Goal: Information Seeking & Learning: Learn about a topic

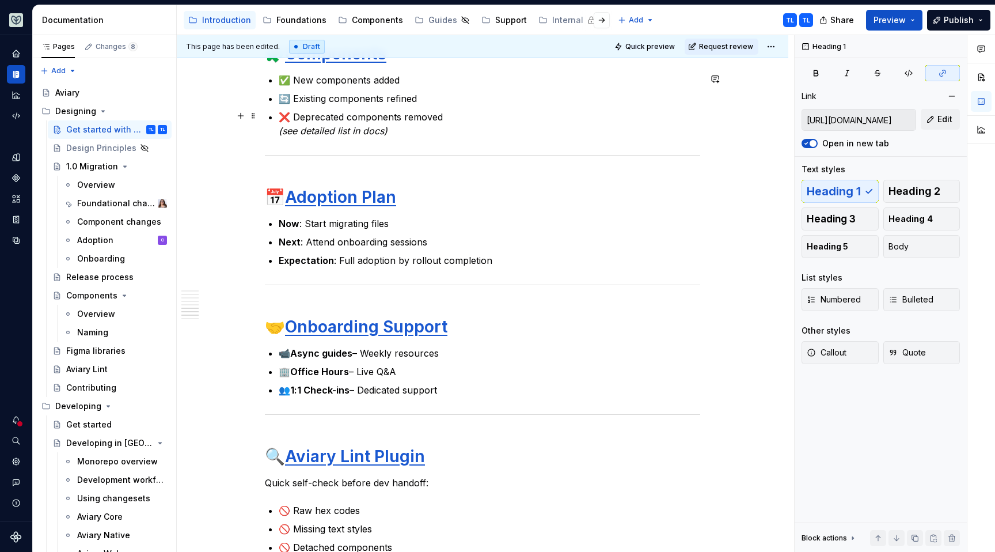
scroll to position [879, 0]
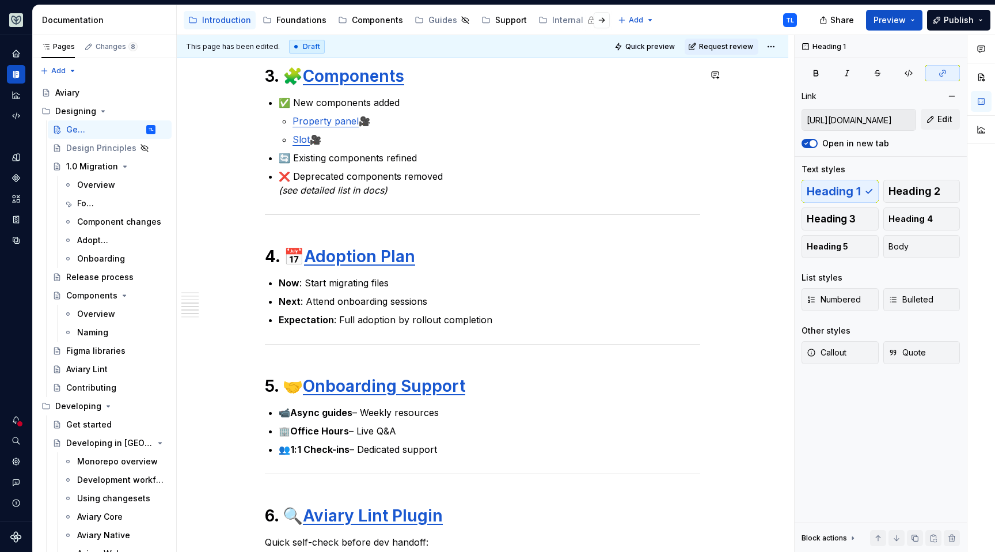
type textarea "*"
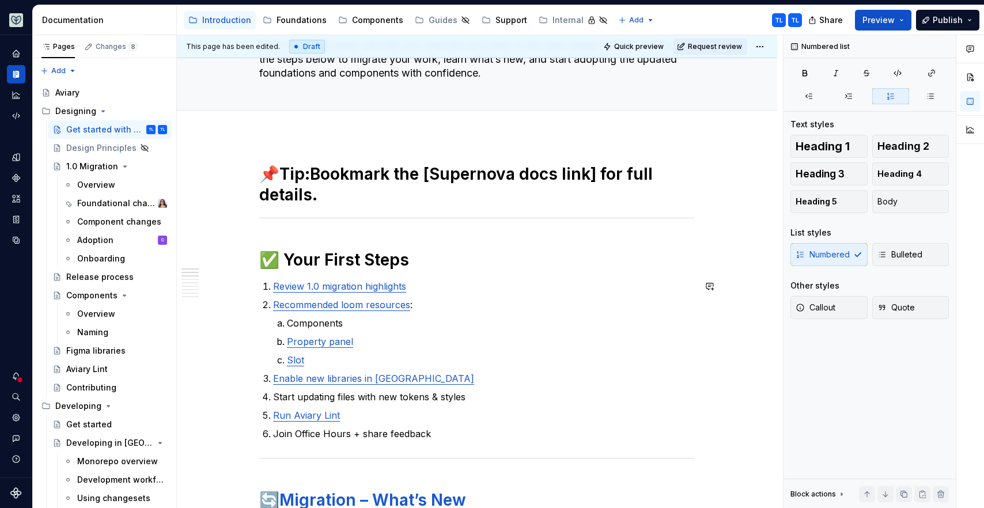
scroll to position [22, 0]
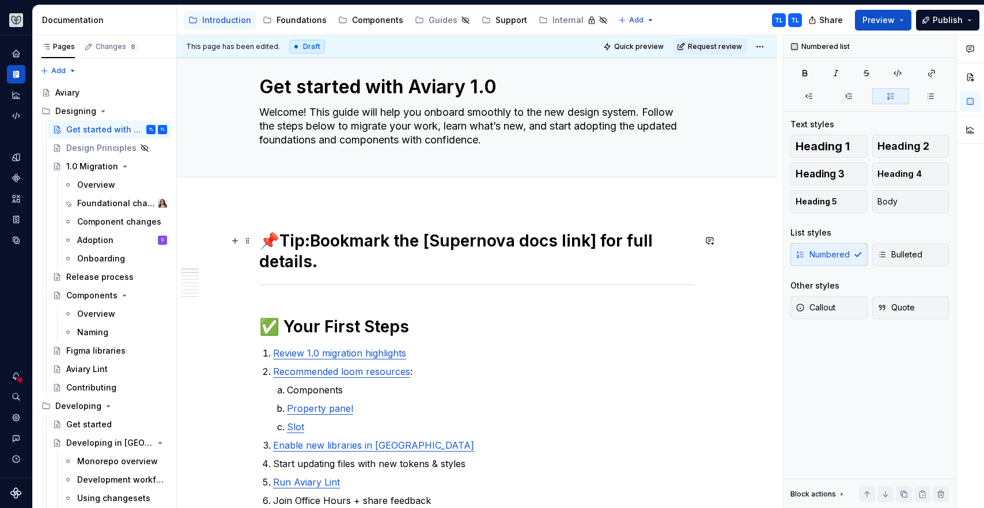
click at [314, 235] on h1 "📌 Tip: Bookmark the [Supernova docs link] for full details." at bounding box center [476, 250] width 435 height 41
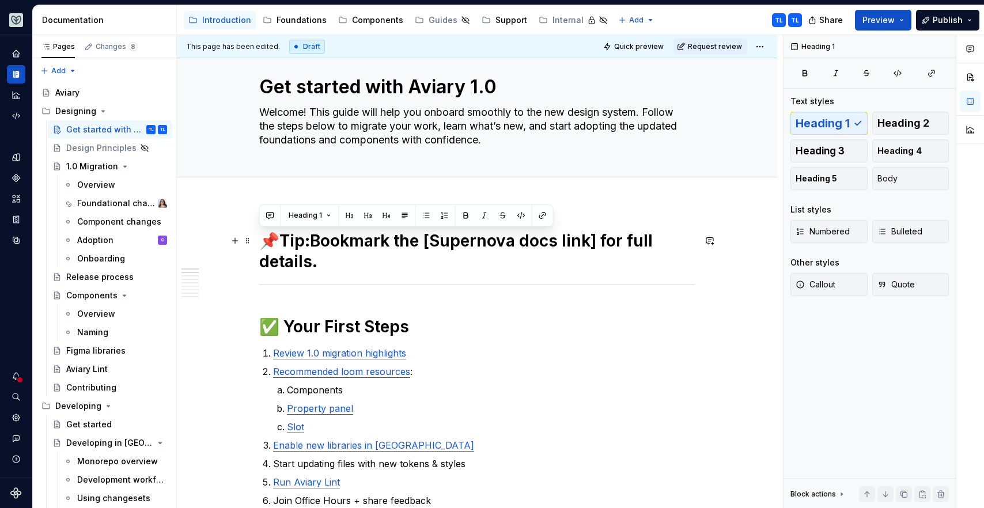
drag, startPoint x: 277, startPoint y: 248, endPoint x: 255, endPoint y: 242, distance: 22.6
click at [875, 178] on button "Body" at bounding box center [910, 178] width 77 height 23
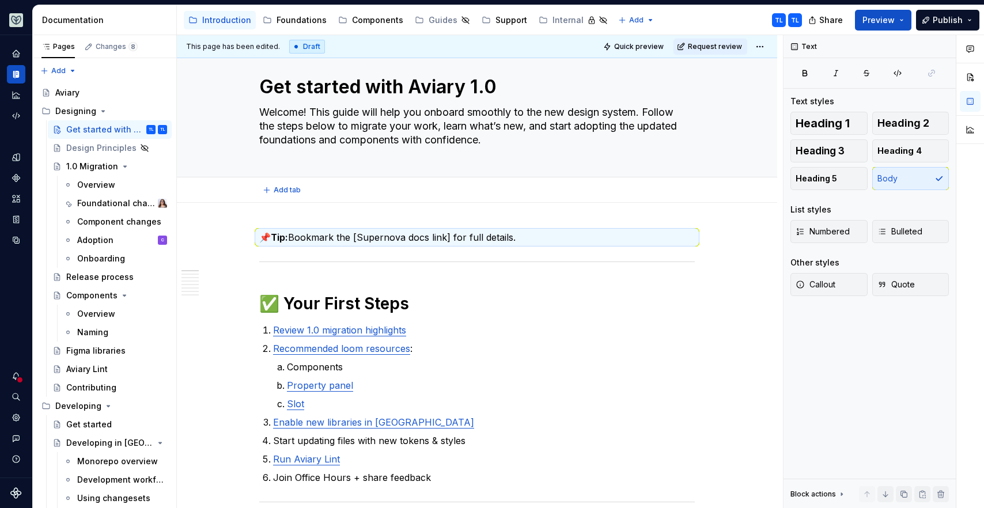
type textarea "*"
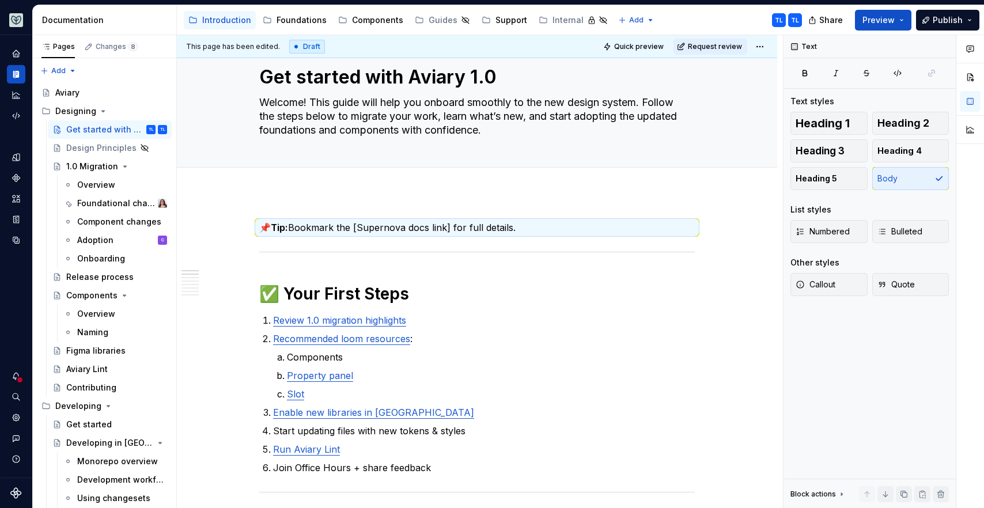
scroll to position [93, 0]
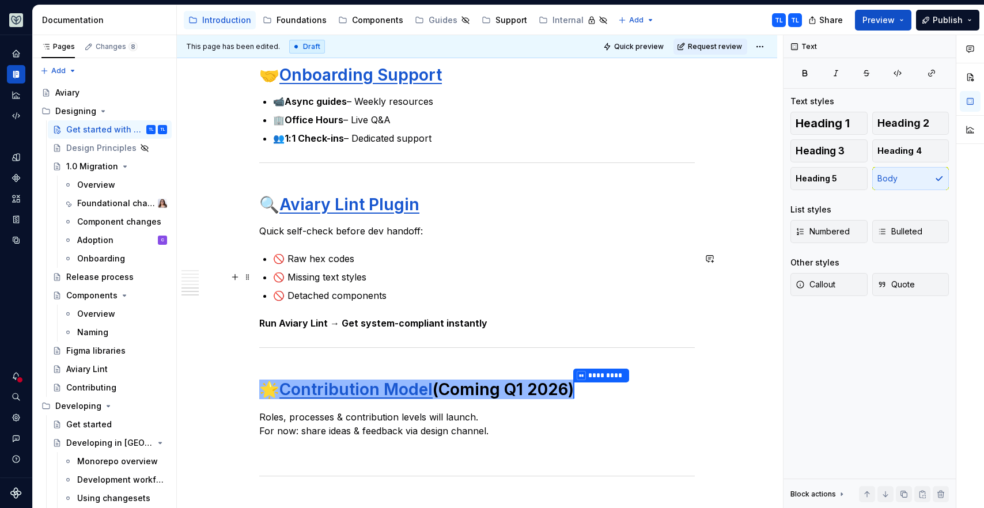
scroll to position [1264, 0]
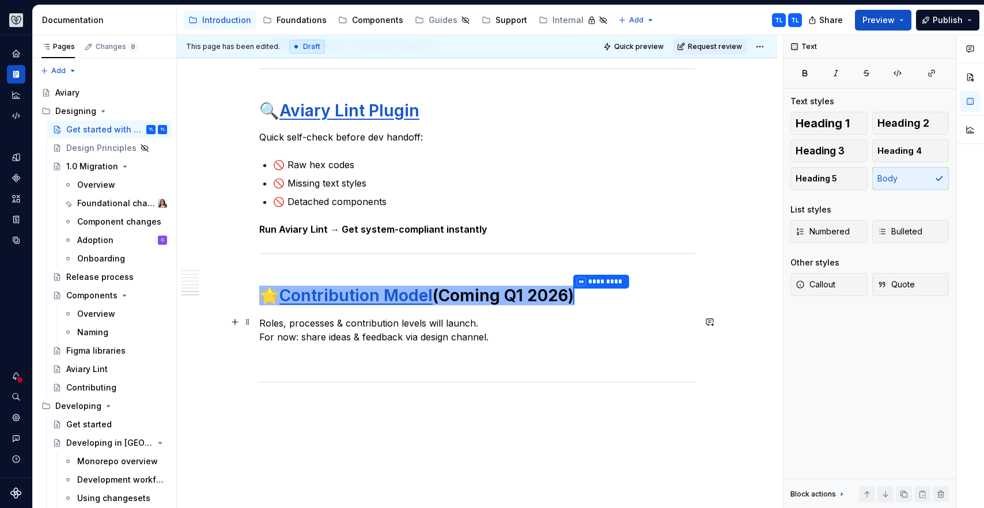
click at [325, 333] on p "Roles, processes & contribution levels will launch. For now: share ideas & feed…" at bounding box center [476, 330] width 435 height 28
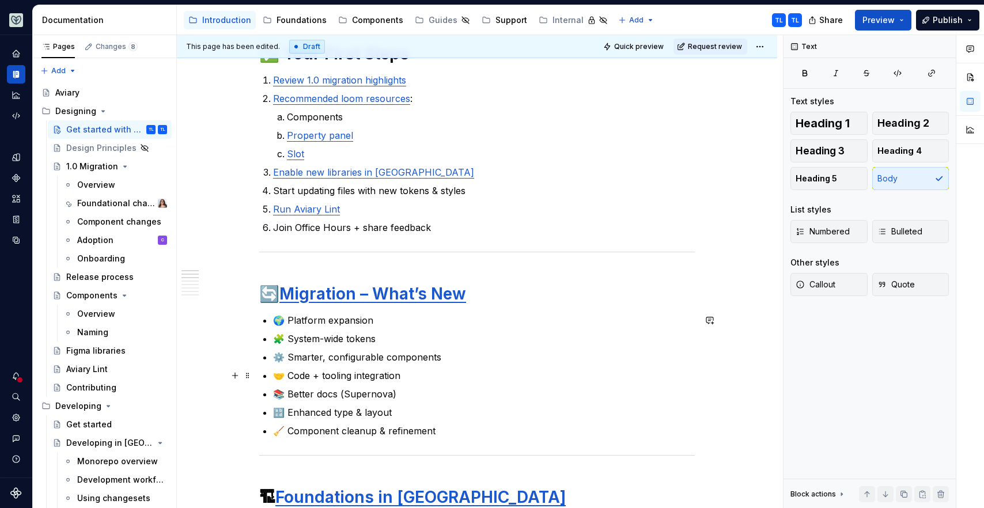
scroll to position [309, 0]
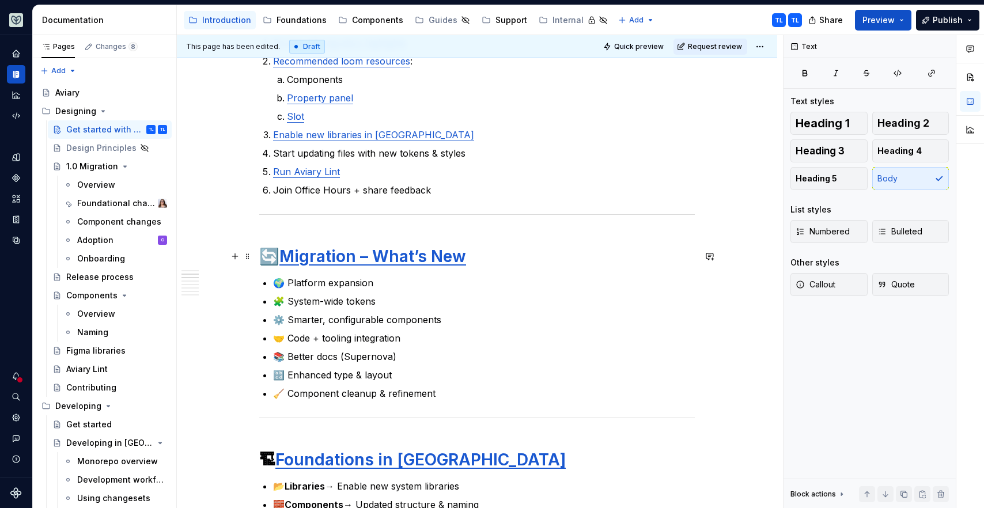
click at [276, 256] on h1 "🔄 Migration – What’s New" at bounding box center [476, 256] width 435 height 21
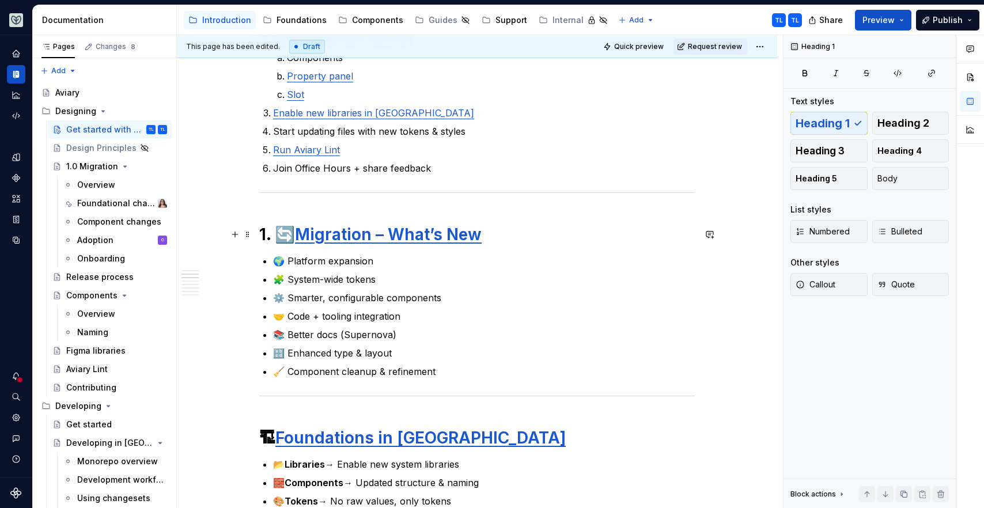
scroll to position [407, 0]
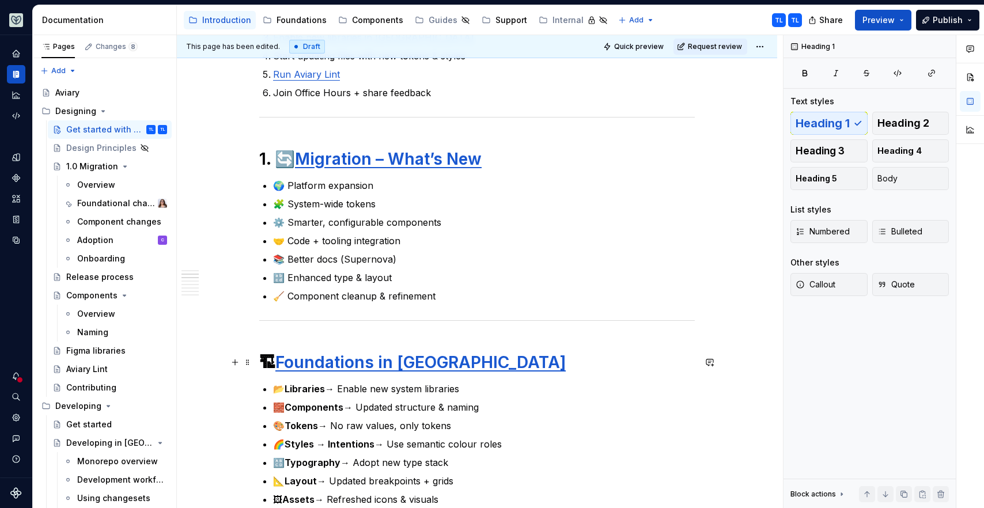
click at [275, 362] on h1 "🏗 Foundations in [GEOGRAPHIC_DATA]" at bounding box center [476, 362] width 435 height 21
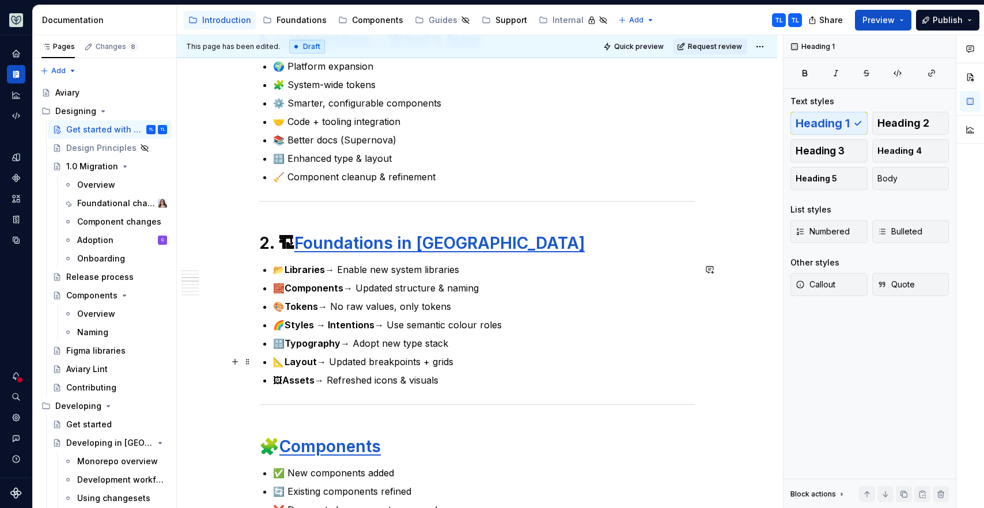
scroll to position [594, 0]
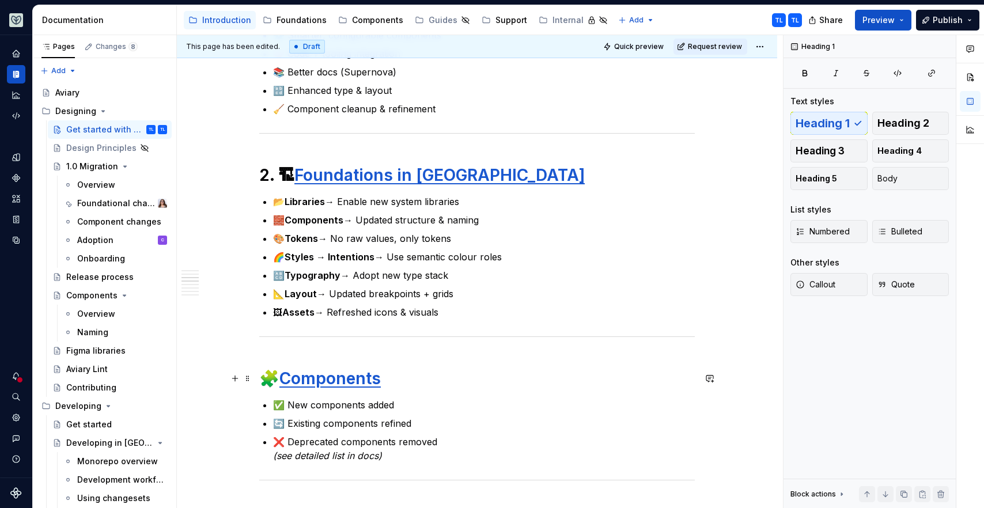
click at [257, 377] on div "This page has been edited. Draft Quick preview Request review Get started with …" at bounding box center [480, 271] width 606 height 473
click at [260, 375] on div "This page has been edited. Draft Quick preview Request review Get started with …" at bounding box center [480, 271] width 606 height 473
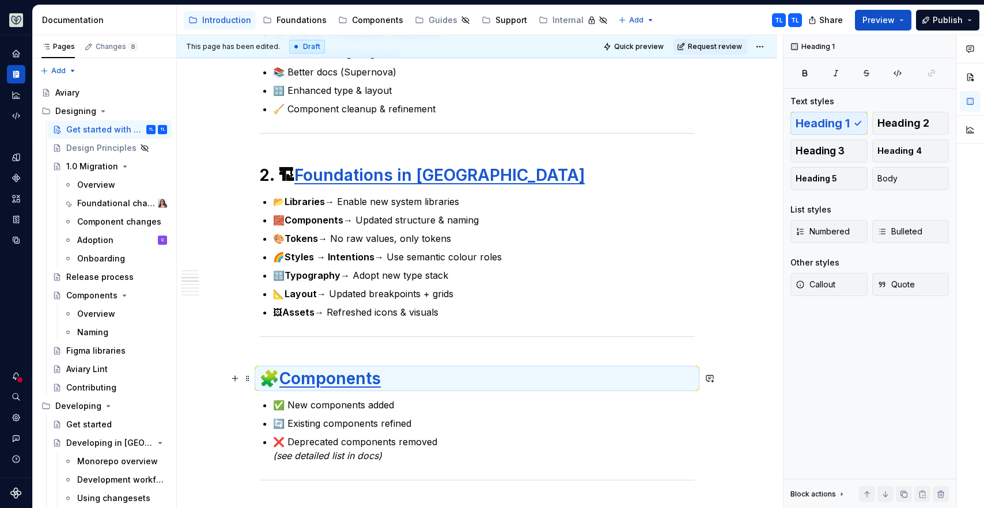
click at [264, 376] on strong "🧩" at bounding box center [269, 379] width 20 height 20
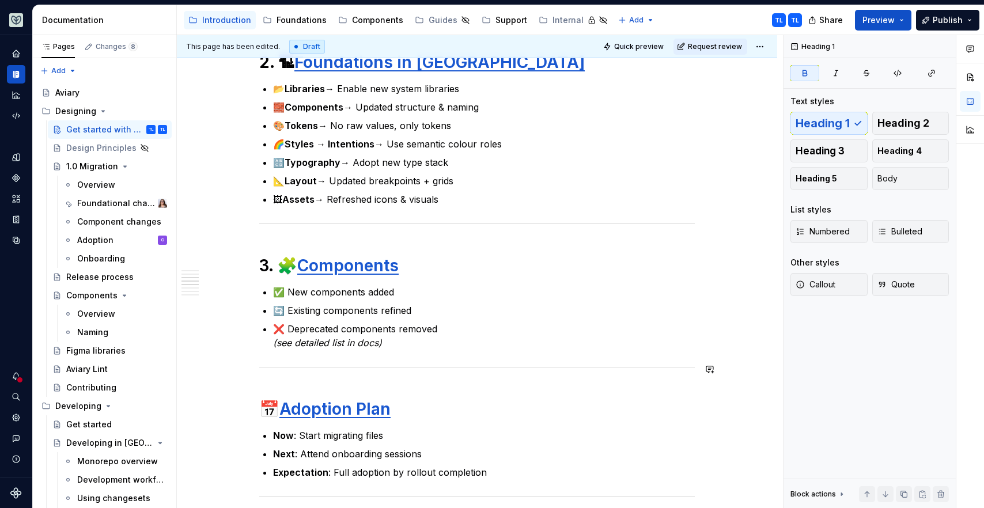
scroll to position [718, 0]
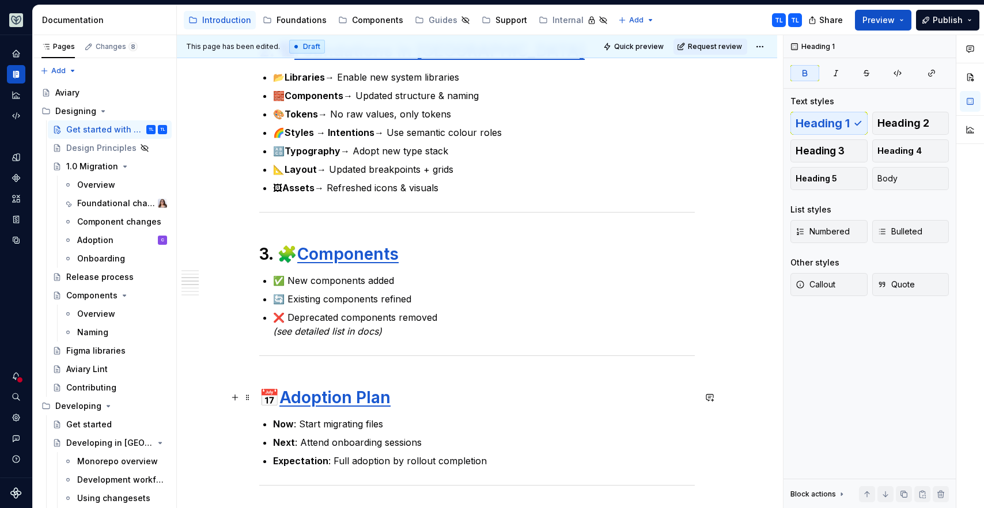
click at [267, 393] on h1 "📅 Adoption Plan" at bounding box center [476, 397] width 435 height 21
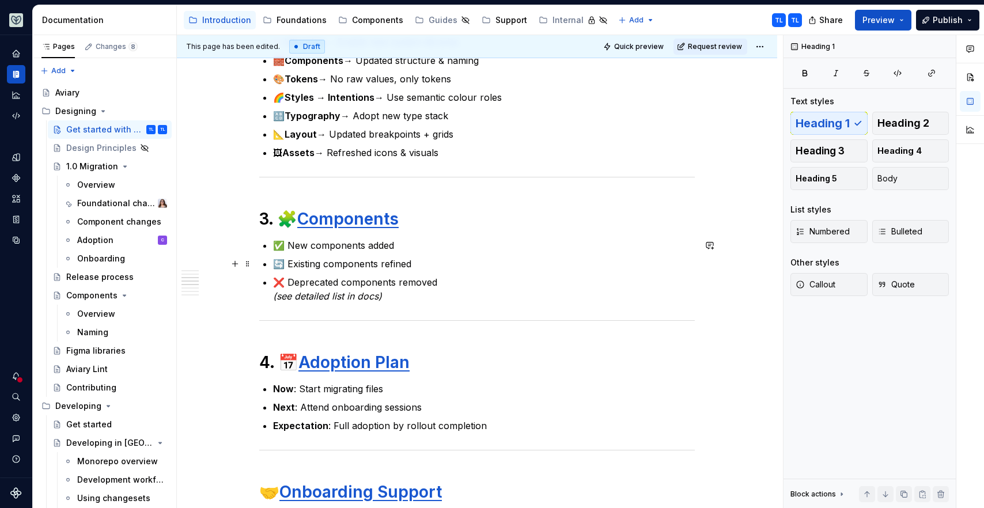
scroll to position [924, 0]
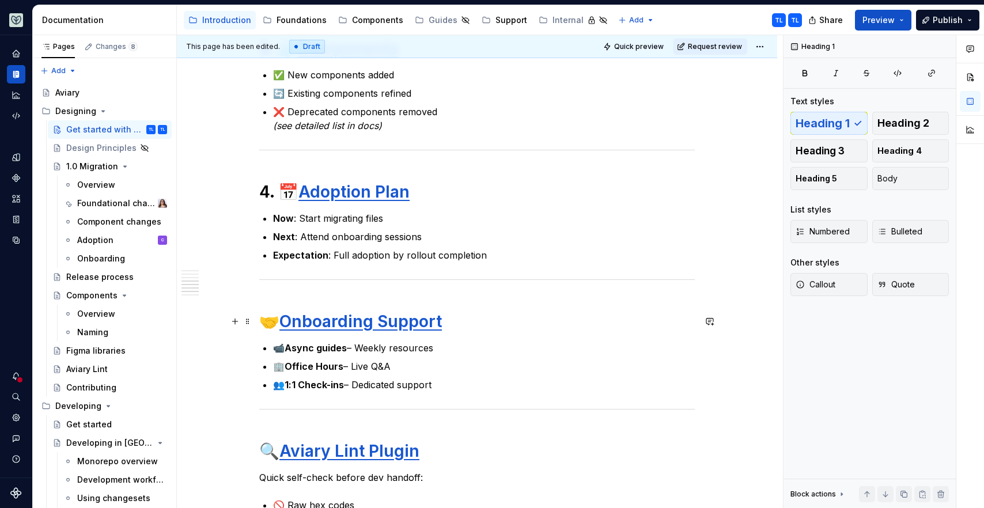
click at [261, 325] on h1 "🤝 Onboarding Support" at bounding box center [476, 321] width 435 height 21
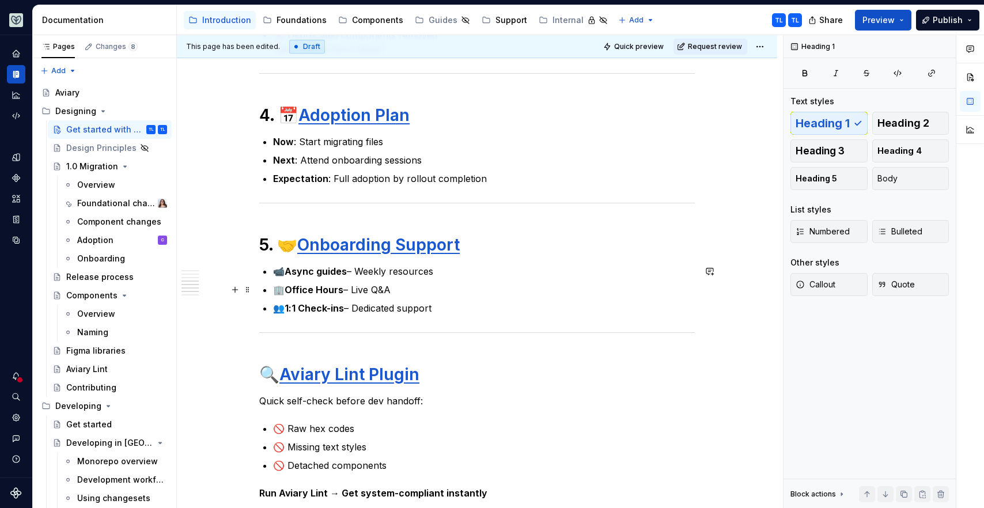
scroll to position [1001, 0]
click at [260, 375] on h1 "🔍 Aviary Lint Plugin" at bounding box center [476, 373] width 435 height 21
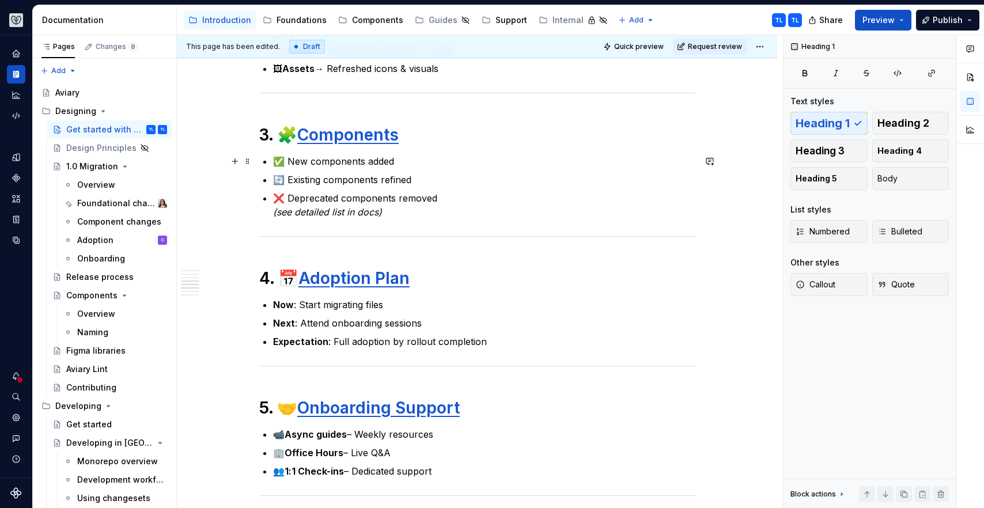
scroll to position [982, 0]
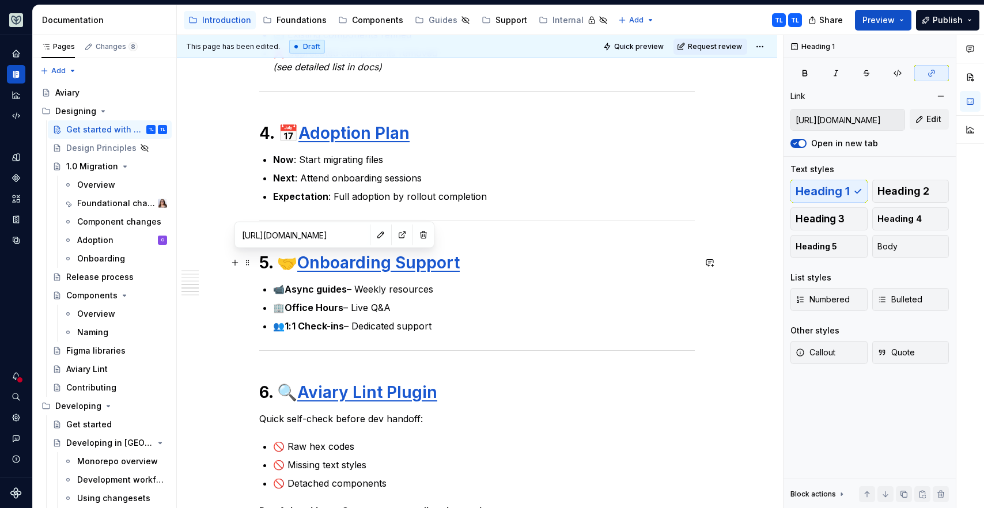
click at [317, 260] on link "Onboarding Support" at bounding box center [378, 263] width 162 height 20
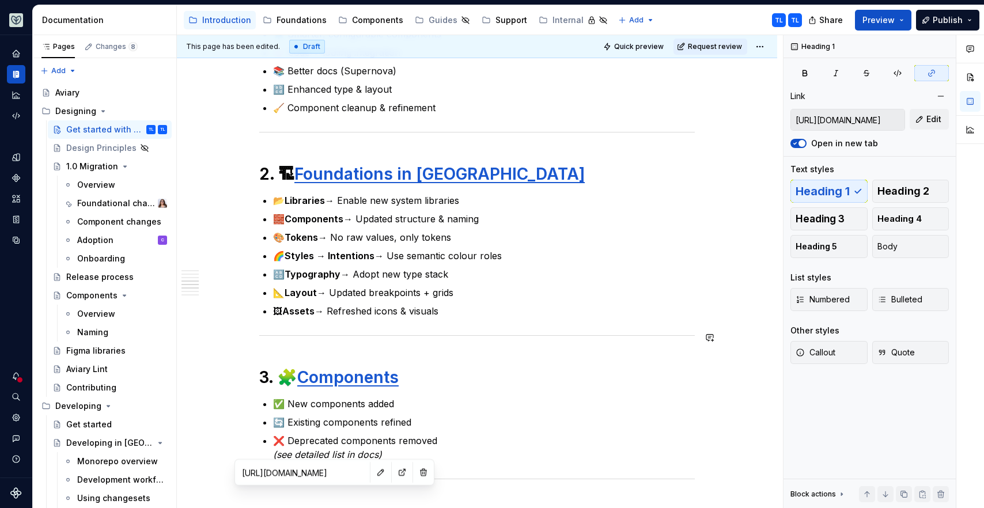
scroll to position [502, 0]
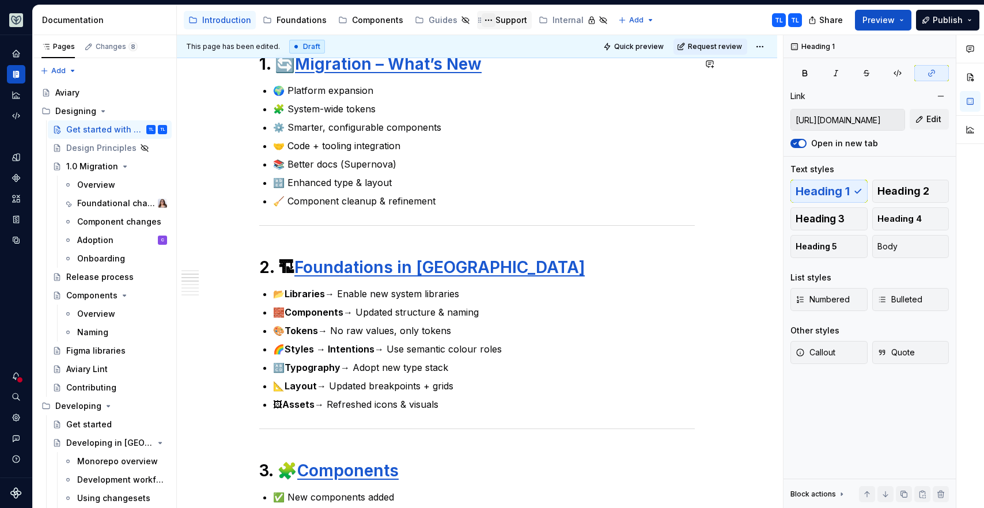
click at [484, 20] on button "Page tree" at bounding box center [488, 20] width 14 height 14
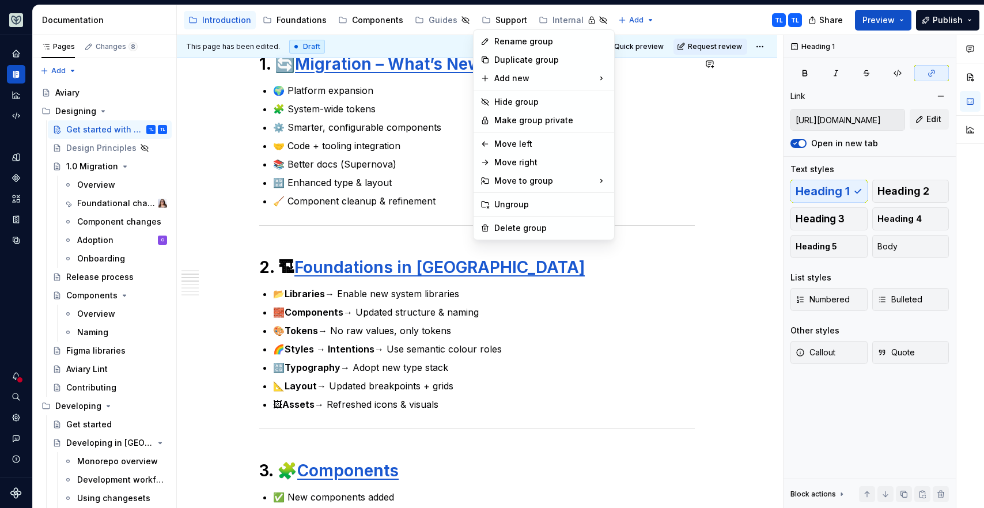
click at [474, 7] on html "Aviary TL Dataset Fullscript Documentation Accessibility guide for tree Page tr…" at bounding box center [492, 254] width 984 height 508
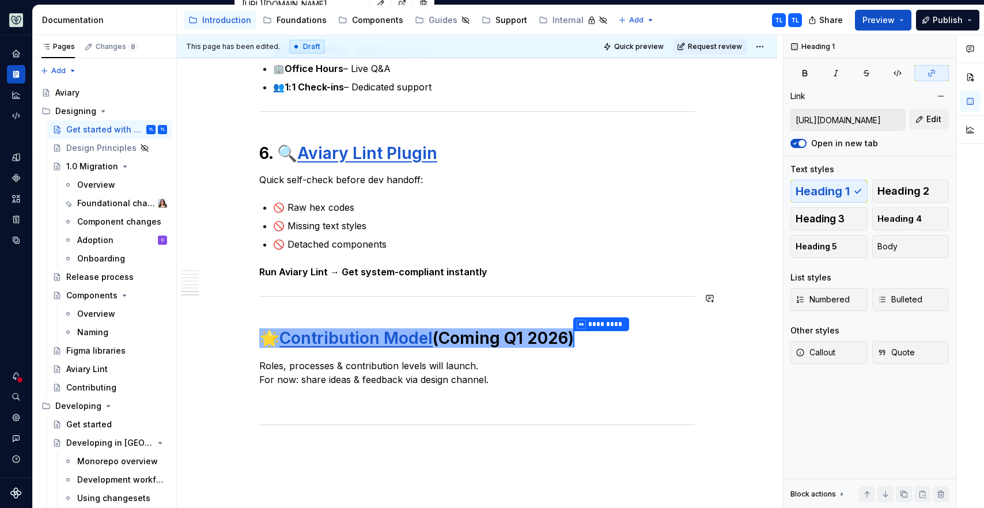
scroll to position [1269, 0]
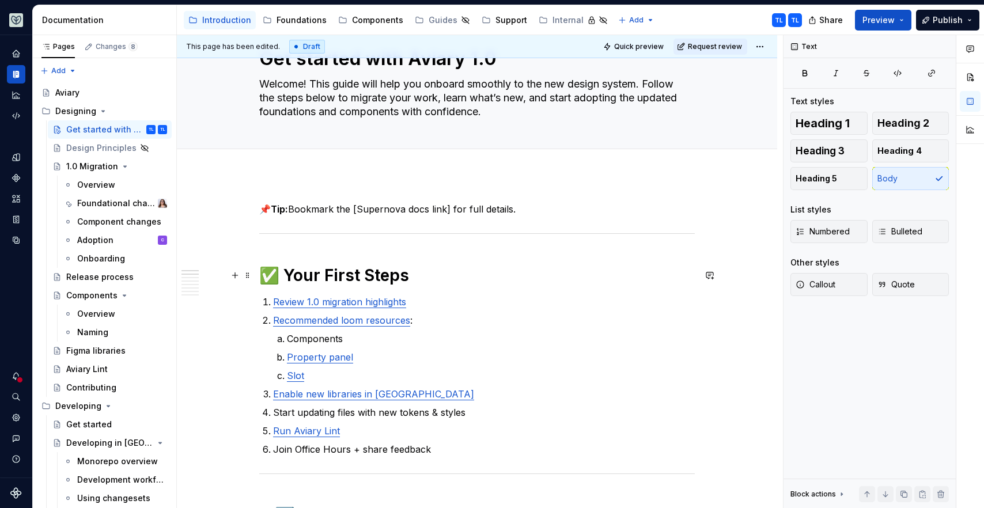
scroll to position [106, 0]
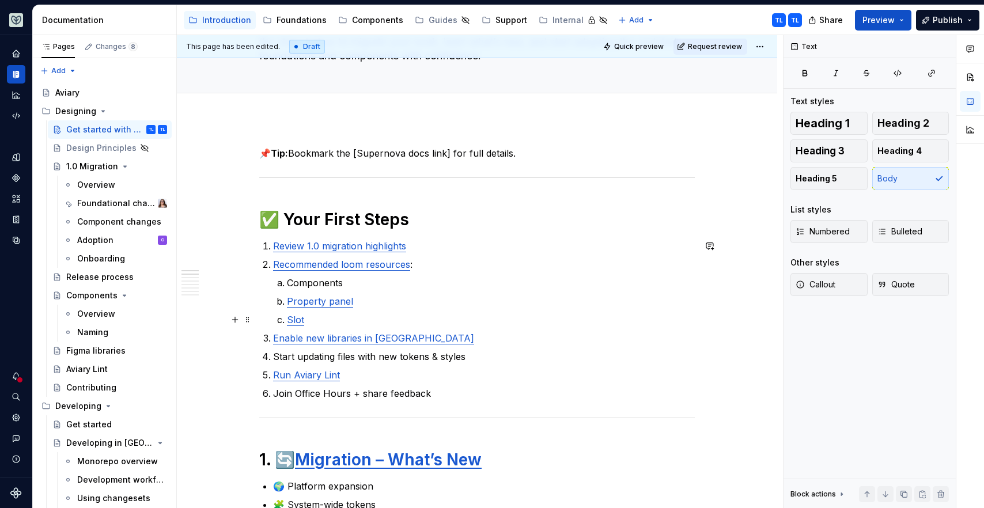
click at [317, 314] on p "Slot" at bounding box center [491, 320] width 408 height 14
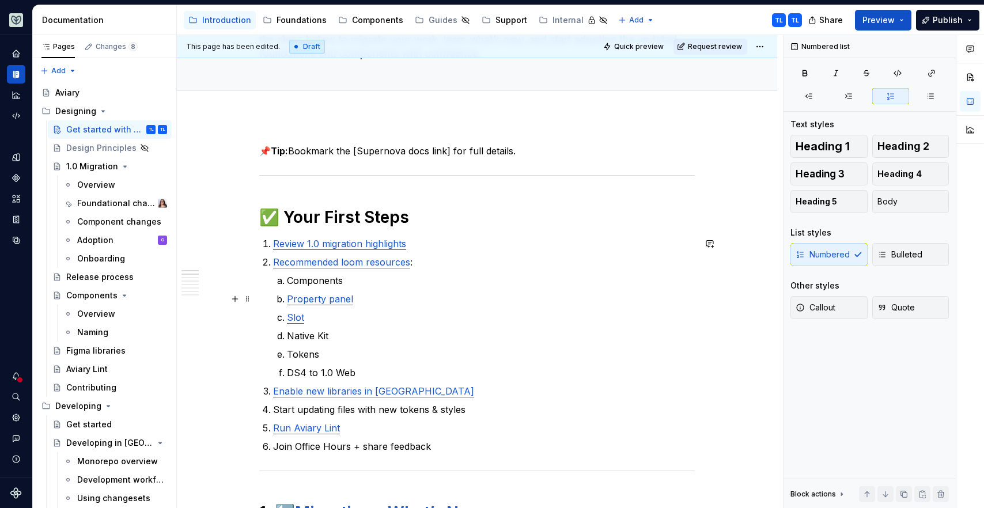
scroll to position [108, 0]
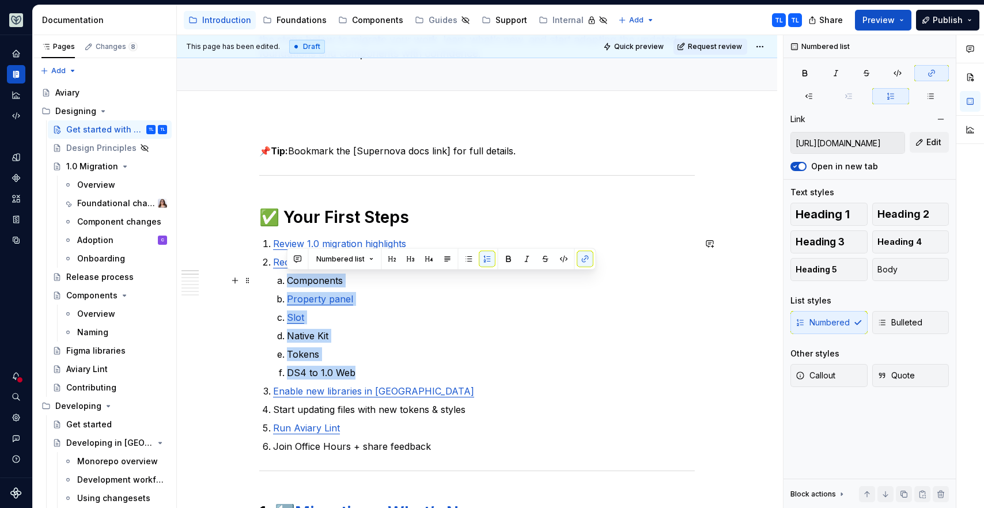
drag, startPoint x: 358, startPoint y: 369, endPoint x: 289, endPoint y: 286, distance: 108.4
click at [289, 286] on ol "Components Property panel Slot Native Kit Tokens DS4 to 1.0 Web" at bounding box center [491, 327] width 408 height 106
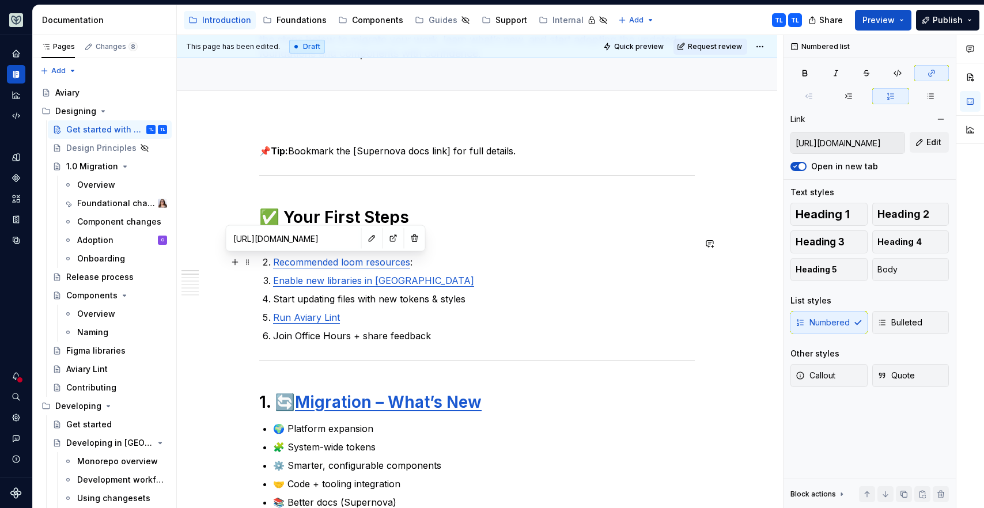
click at [312, 263] on link "Recommended loom resources" at bounding box center [341, 262] width 137 height 12
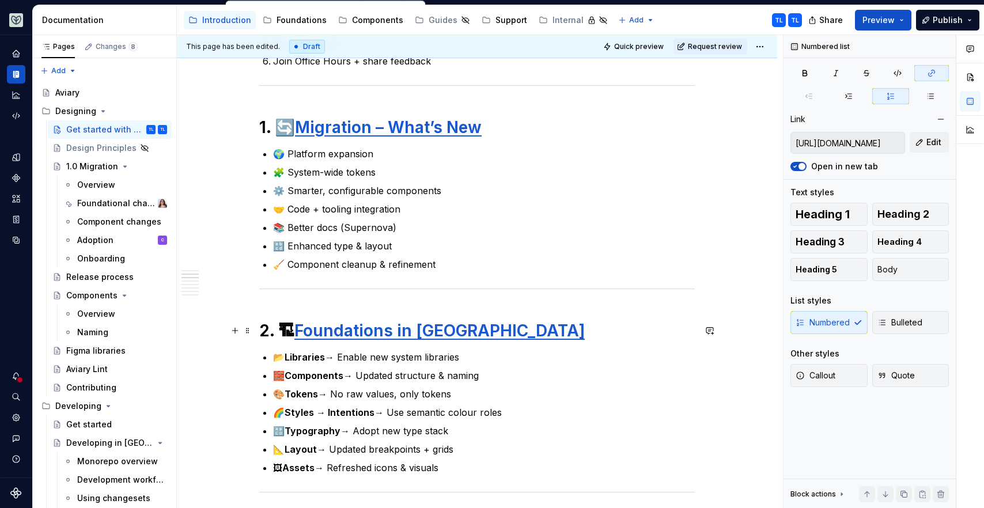
scroll to position [391, 0]
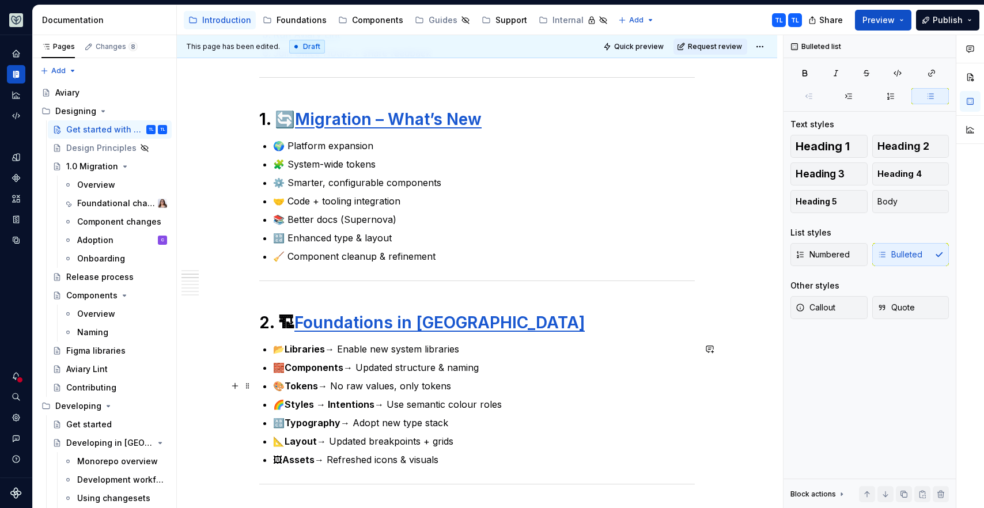
click at [350, 385] on p "🎨 Tokens → No raw values, only tokens" at bounding box center [484, 386] width 422 height 14
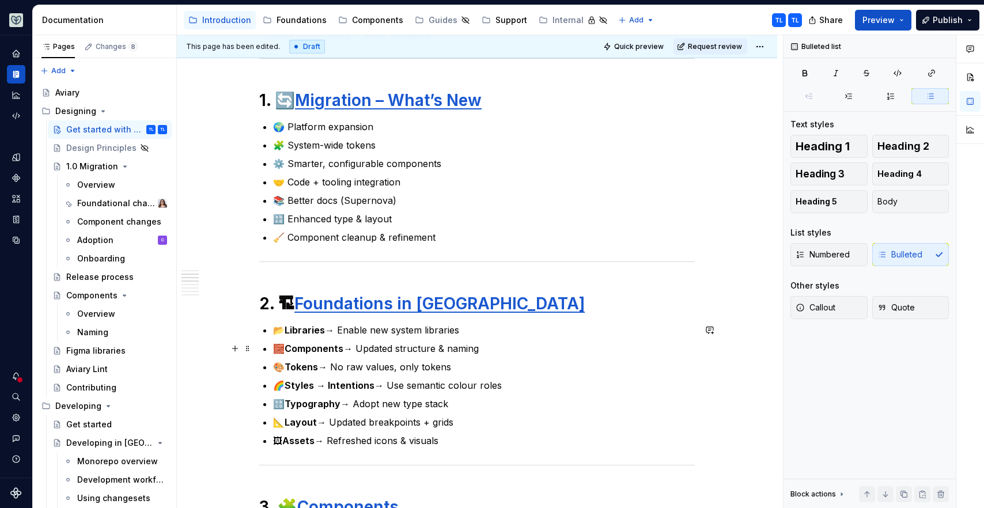
scroll to position [576, 0]
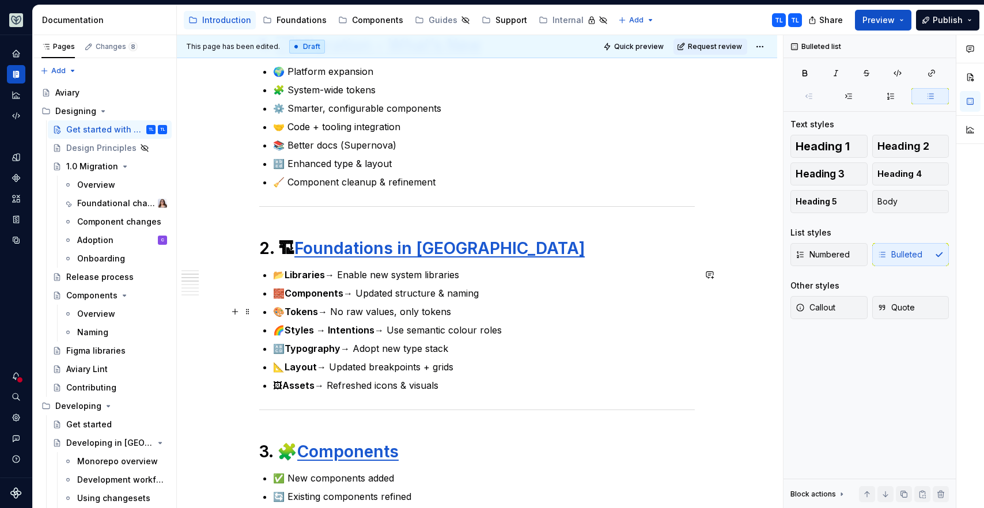
click at [452, 312] on p "🎨 Tokens → No raw values, only tokens" at bounding box center [484, 312] width 422 height 14
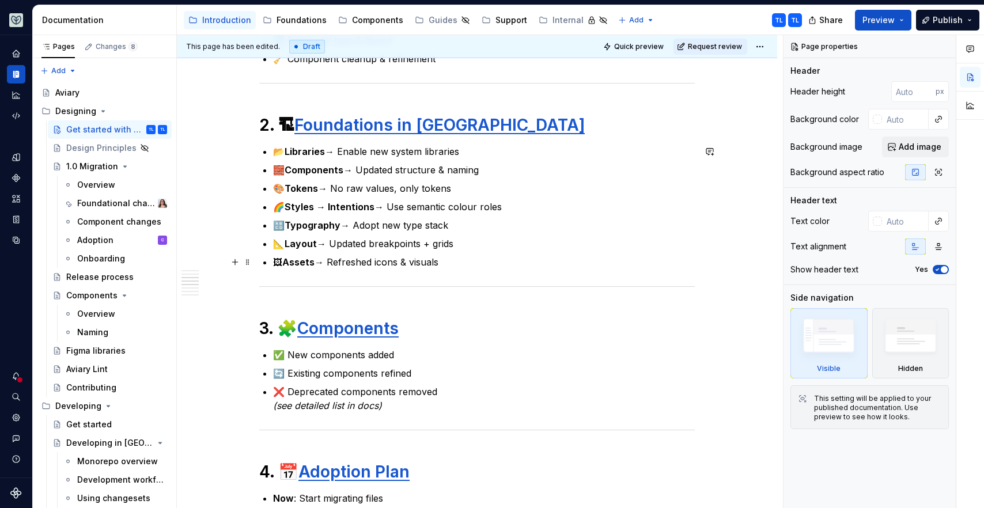
scroll to position [710, 0]
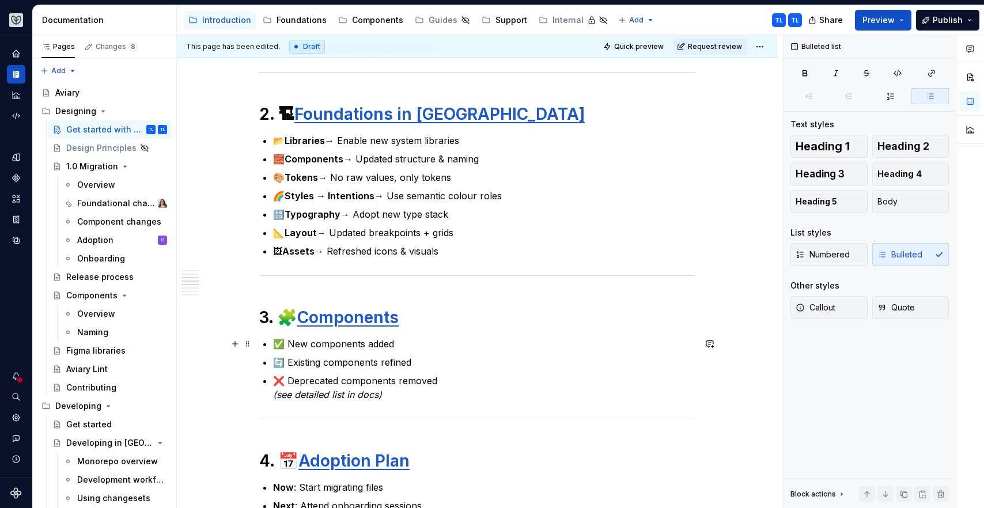
click at [396, 345] on p "✅ New components added" at bounding box center [484, 344] width 422 height 14
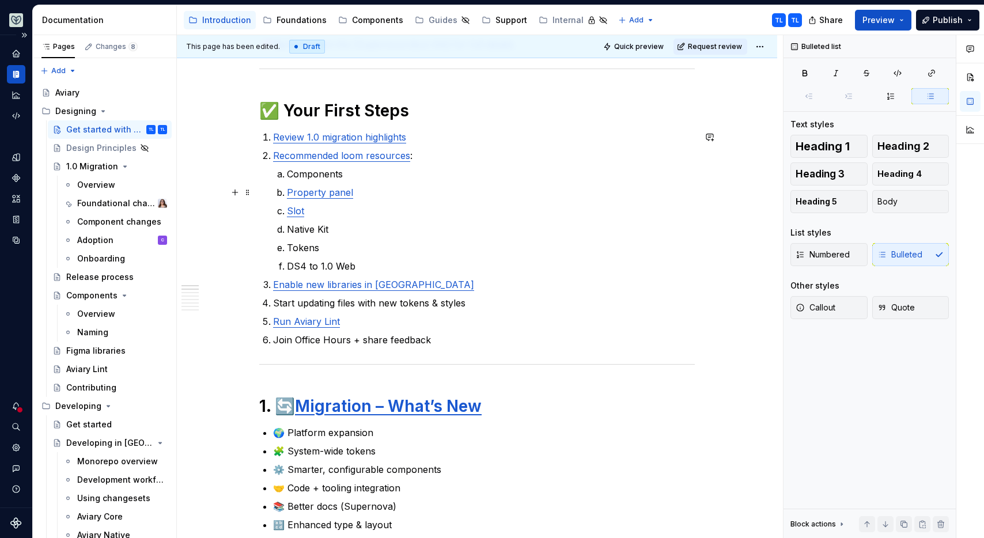
scroll to position [278, 0]
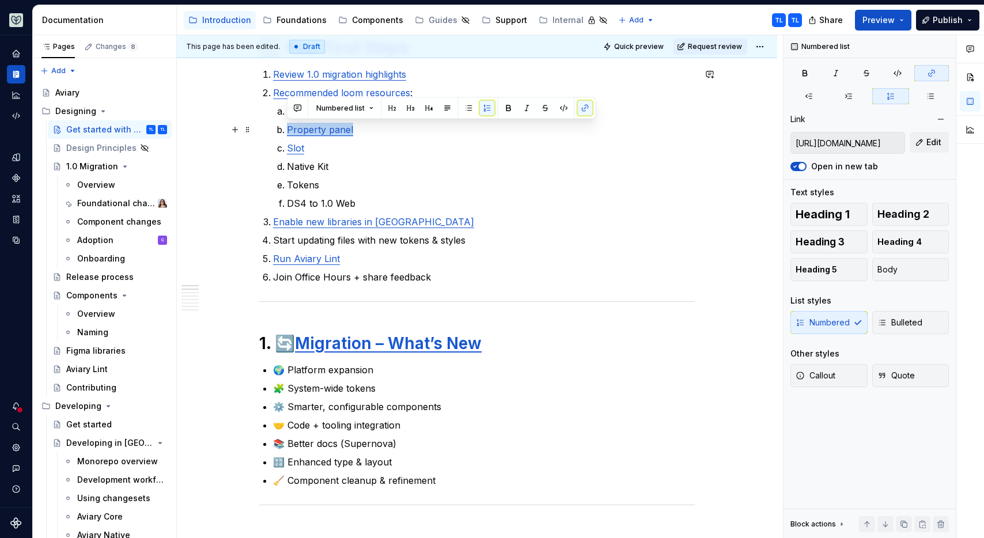
drag, startPoint x: 357, startPoint y: 128, endPoint x: 288, endPoint y: 127, distance: 69.1
click at [288, 127] on p "Property panel" at bounding box center [491, 130] width 408 height 14
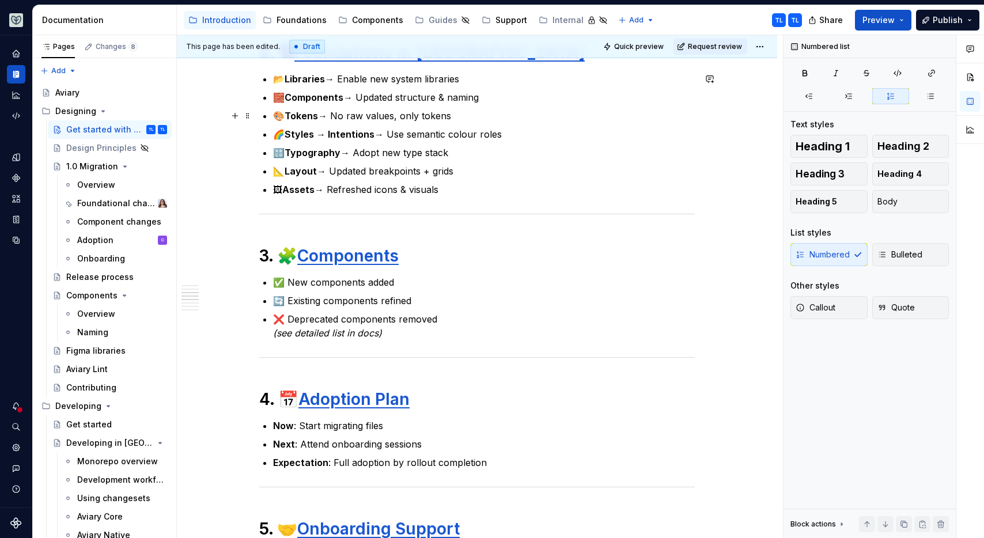
scroll to position [822, 0]
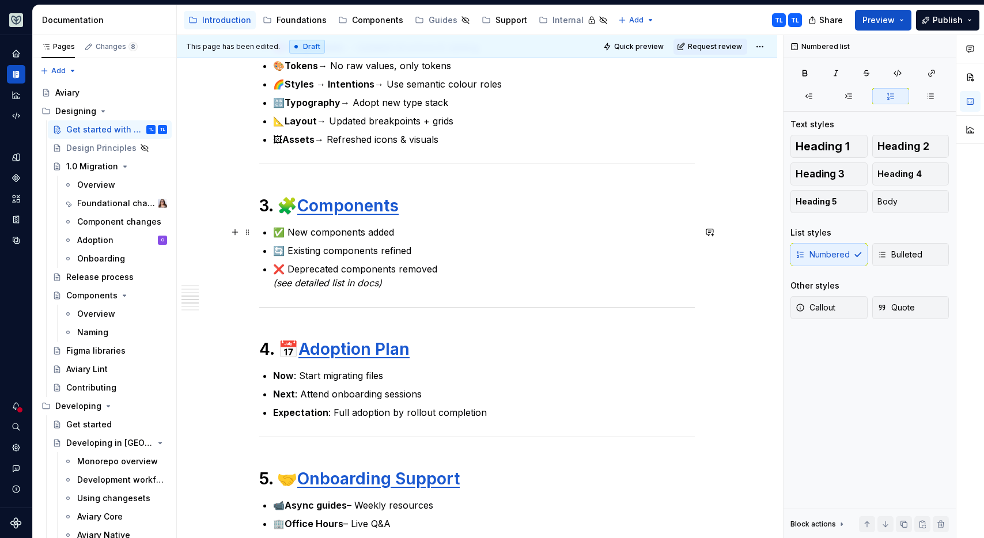
click at [401, 233] on p "✅ New components added" at bounding box center [484, 232] width 422 height 14
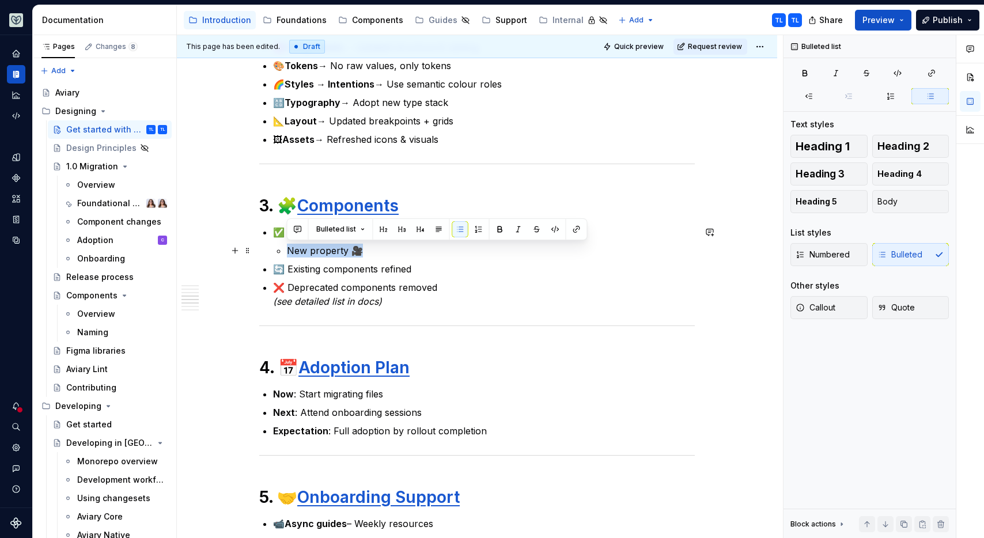
drag, startPoint x: 364, startPoint y: 250, endPoint x: 289, endPoint y: 253, distance: 74.9
click at [289, 253] on p "New property 🎥" at bounding box center [491, 251] width 408 height 14
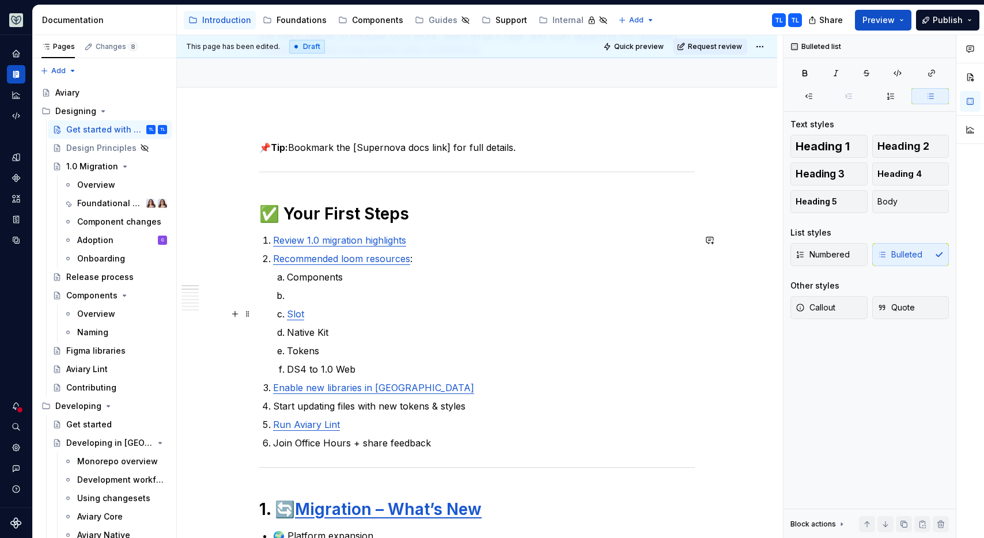
scroll to position [112, 0]
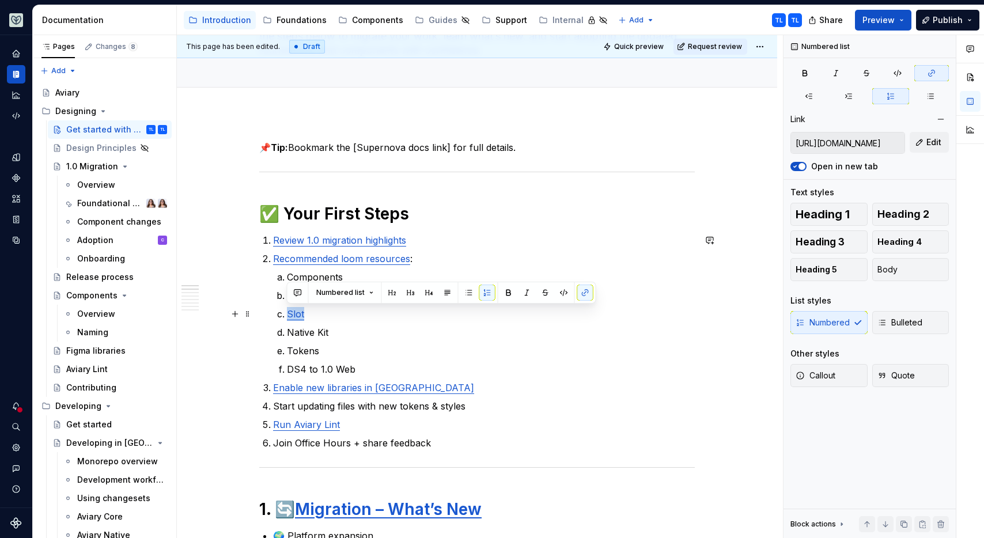
drag, startPoint x: 311, startPoint y: 313, endPoint x: 284, endPoint y: 313, distance: 26.5
click at [287, 314] on li "Slot" at bounding box center [491, 314] width 408 height 14
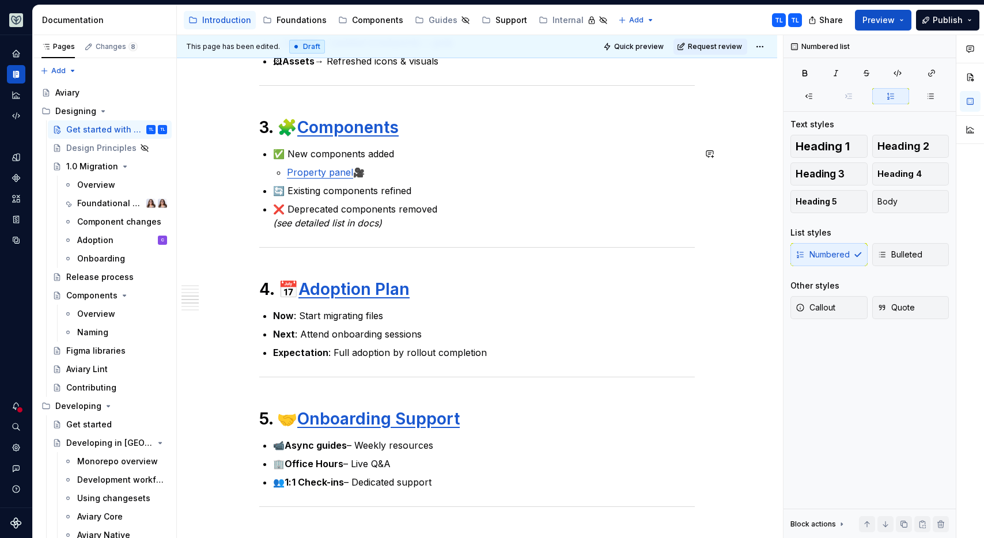
scroll to position [865, 0]
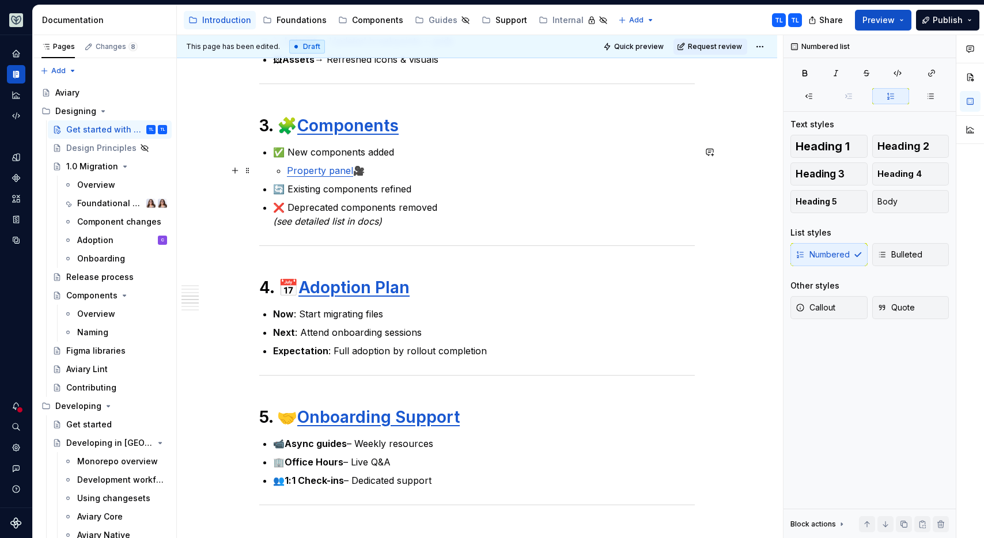
click at [375, 171] on p "Property panel 🎥" at bounding box center [491, 171] width 408 height 14
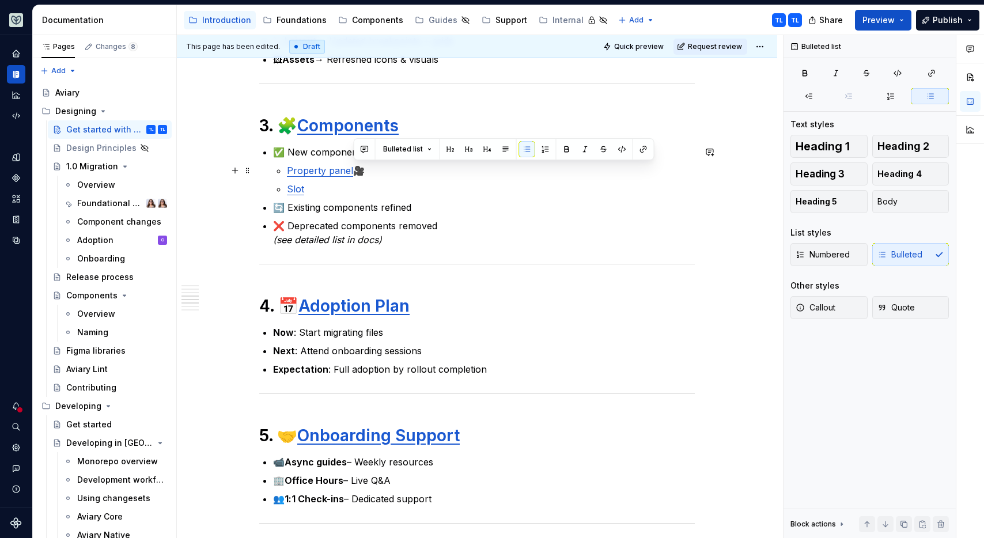
drag, startPoint x: 364, startPoint y: 166, endPoint x: 356, endPoint y: 166, distance: 7.5
click at [356, 166] on p "Property panel 🎥" at bounding box center [491, 171] width 408 height 14
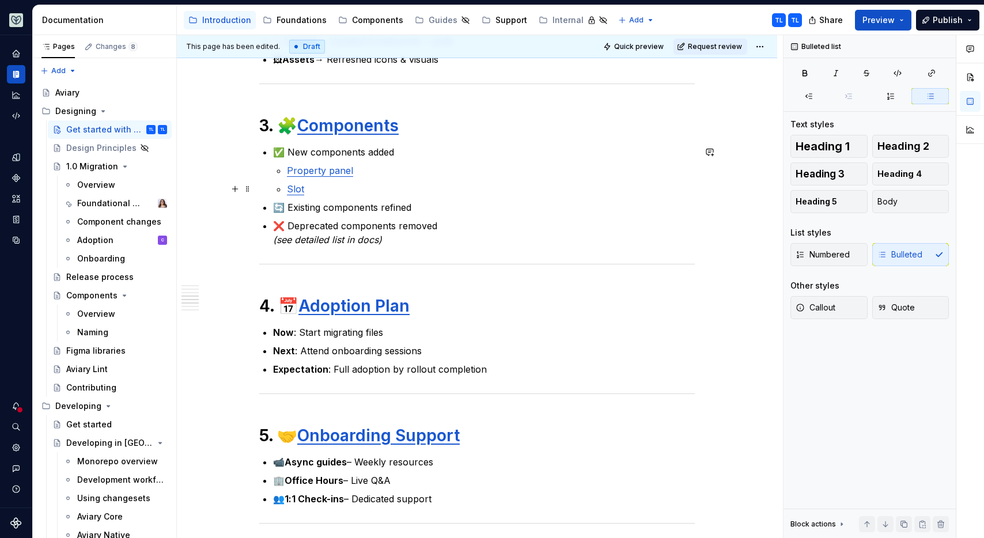
click at [330, 188] on p "Slot" at bounding box center [491, 189] width 408 height 14
click at [360, 187] on p "Slot 🎥" at bounding box center [491, 189] width 408 height 14
click at [364, 170] on p "Property panel" at bounding box center [491, 171] width 408 height 14
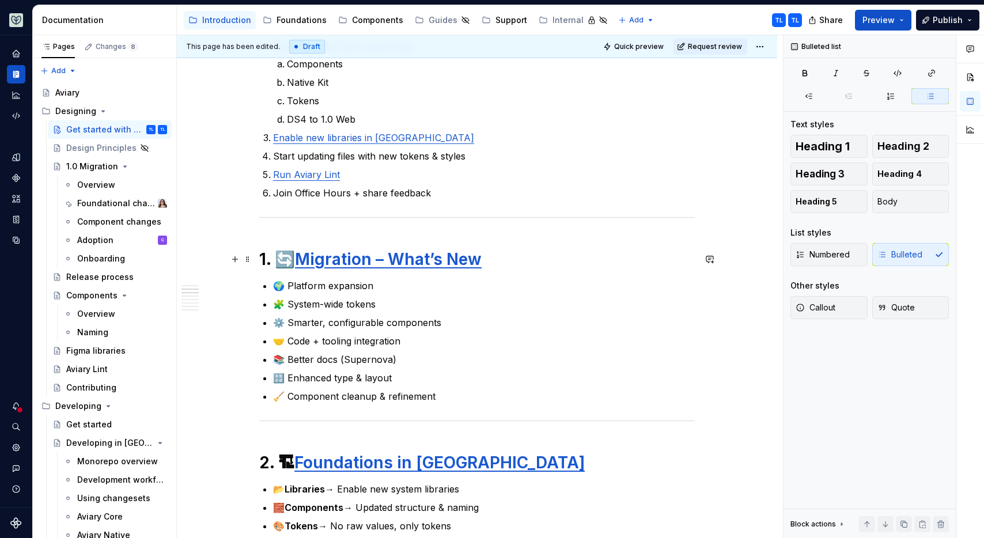
scroll to position [180, 0]
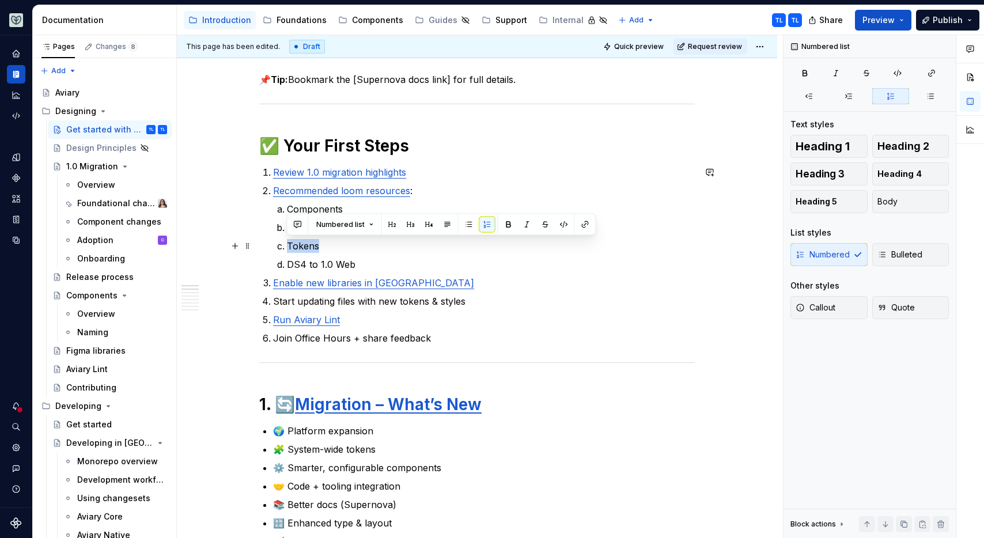
drag, startPoint x: 324, startPoint y: 243, endPoint x: 279, endPoint y: 247, distance: 45.1
click at [287, 247] on li "Tokens" at bounding box center [491, 246] width 408 height 14
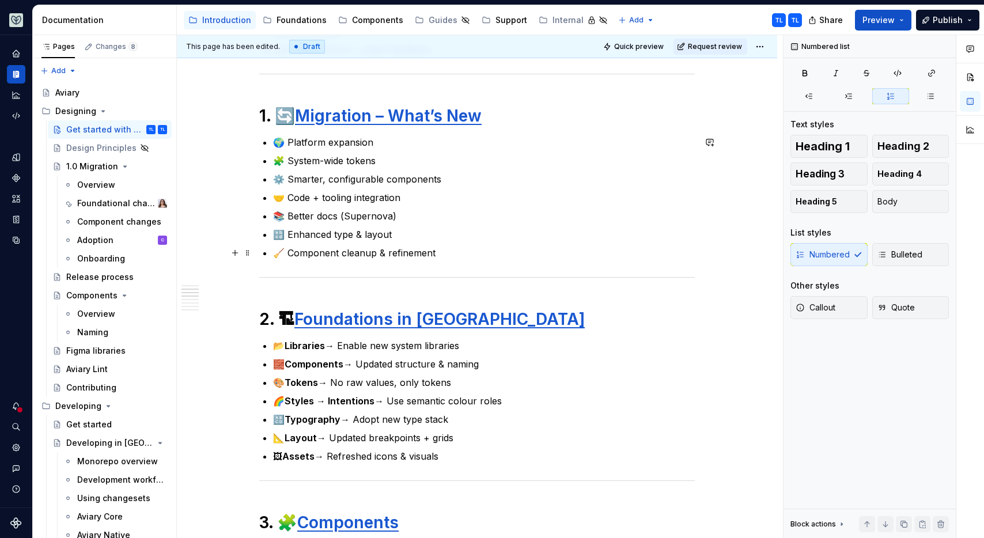
scroll to position [556, 0]
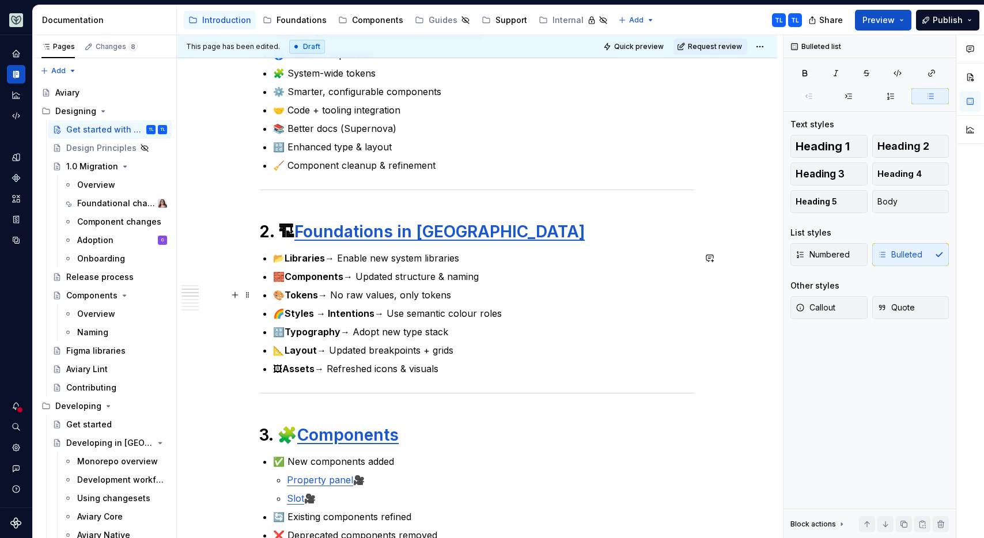
click at [462, 294] on p "🎨 Tokens → No raw values, only tokens" at bounding box center [484, 295] width 422 height 14
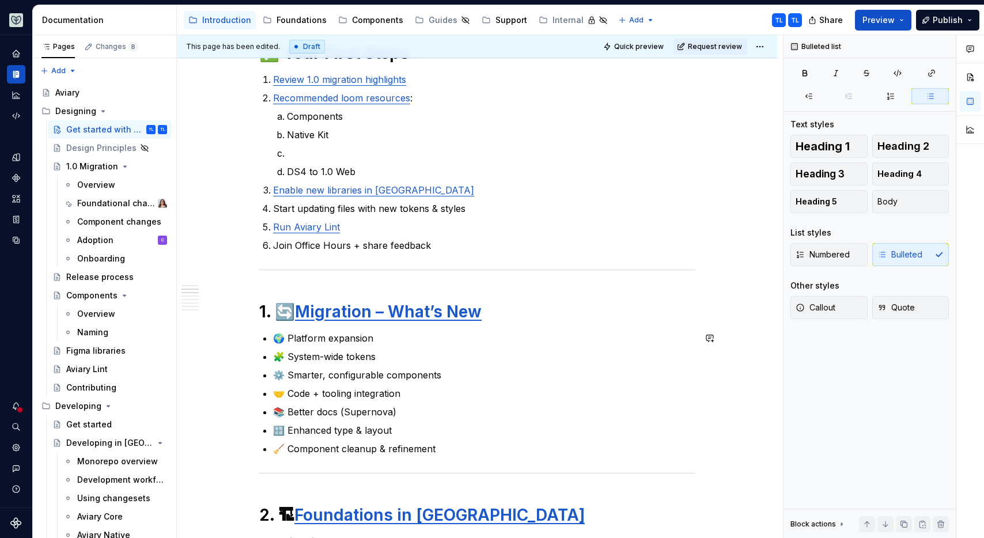
scroll to position [225, 0]
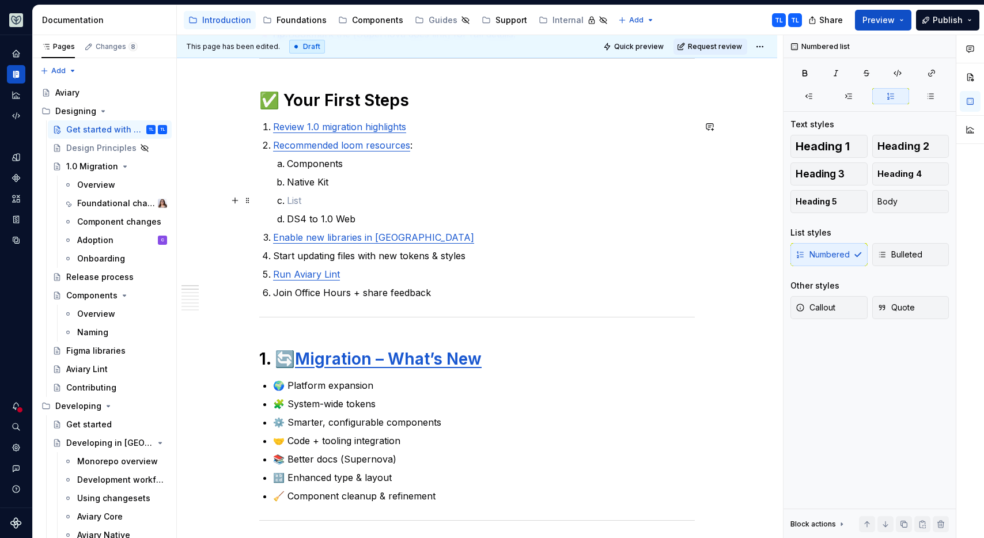
click at [317, 198] on p at bounding box center [491, 200] width 408 height 14
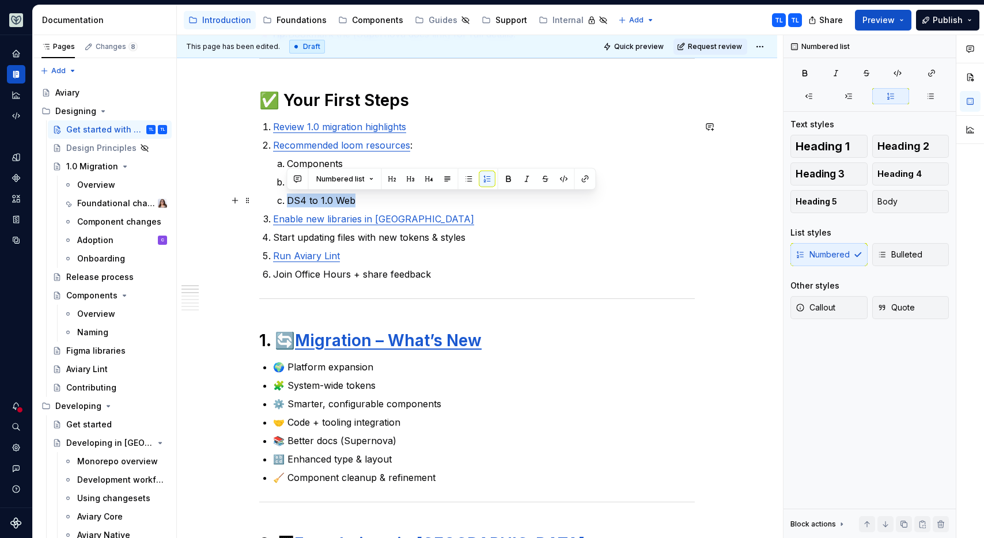
drag, startPoint x: 352, startPoint y: 198, endPoint x: 286, endPoint y: 196, distance: 66.8
click at [287, 196] on li "DS4 to 1.0 Web" at bounding box center [491, 200] width 408 height 14
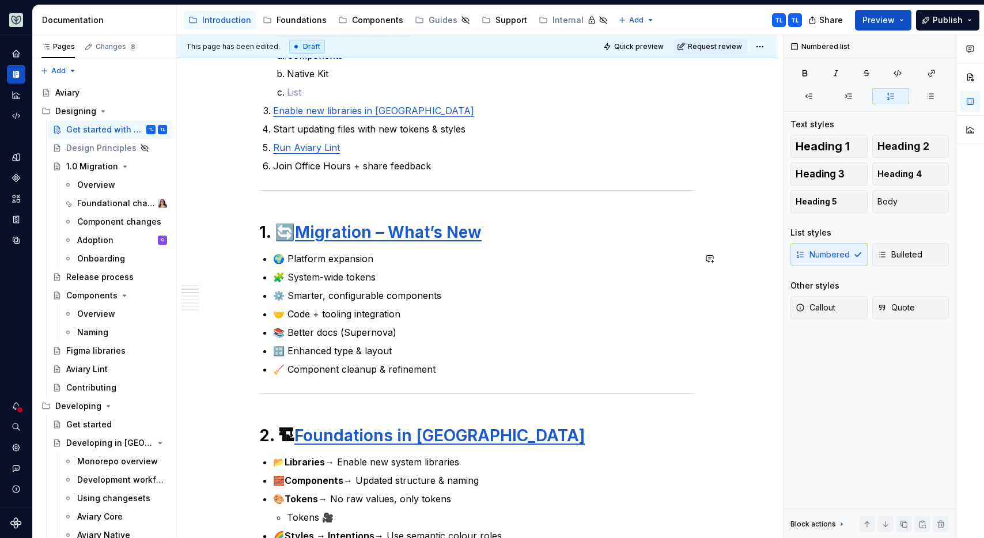
scroll to position [260, 0]
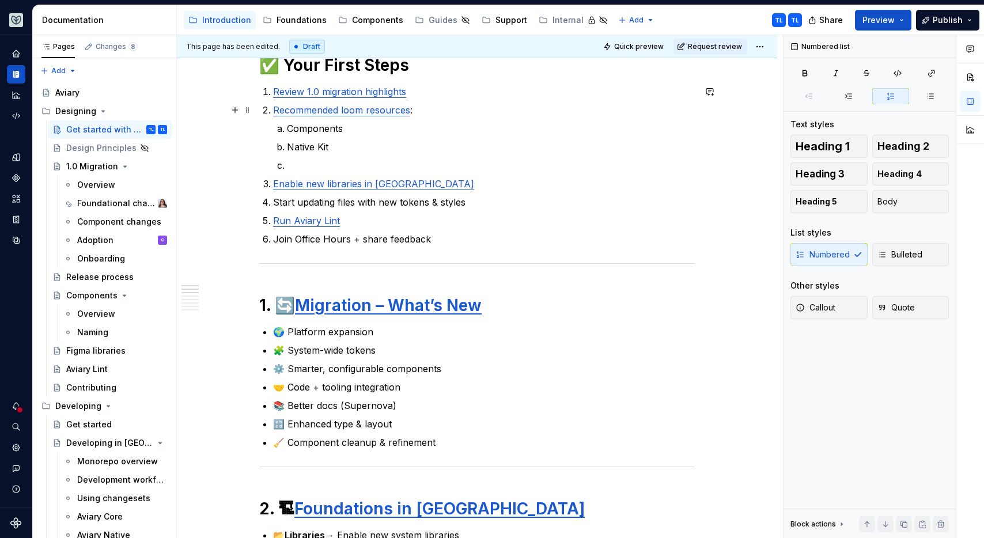
click at [273, 111] on link "Recommended loom resources" at bounding box center [341, 110] width 137 height 12
click at [296, 163] on p at bounding box center [491, 165] width 408 height 14
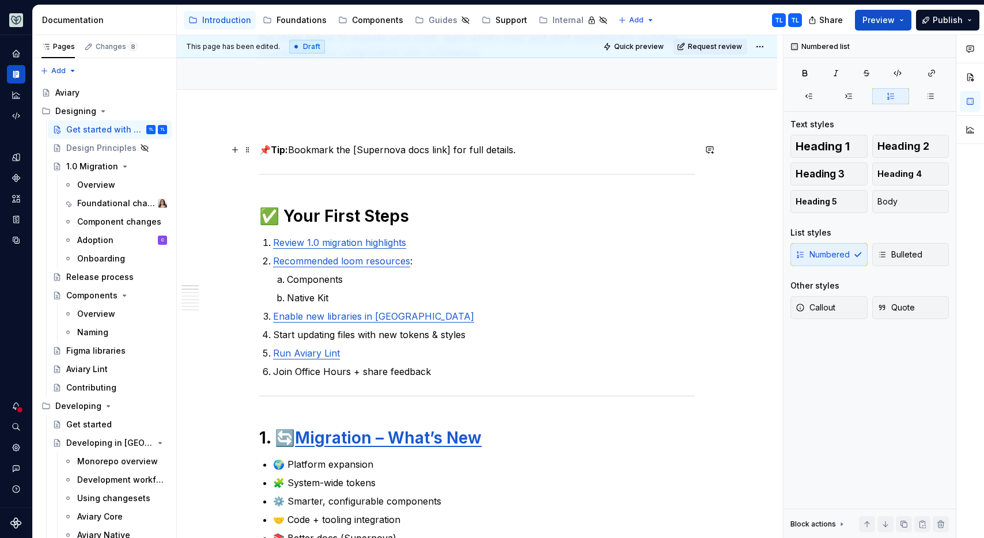
scroll to position [97, 0]
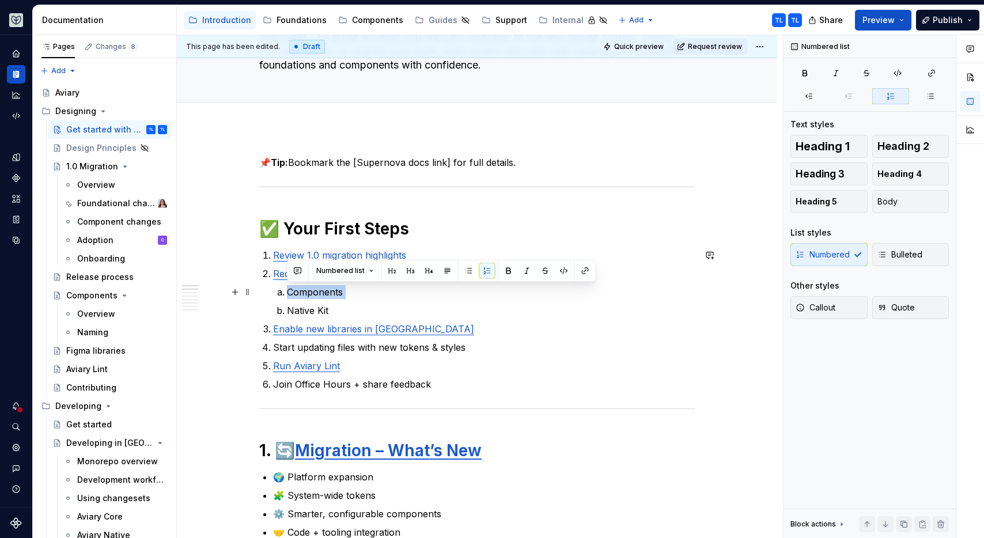
drag, startPoint x: 331, startPoint y: 299, endPoint x: 286, endPoint y: 293, distance: 45.4
click at [287, 293] on ol "Components Native Kit" at bounding box center [491, 301] width 408 height 32
drag, startPoint x: 331, startPoint y: 309, endPoint x: 287, endPoint y: 294, distance: 45.7
click at [287, 294] on ol "Components Native Kit" at bounding box center [491, 301] width 408 height 32
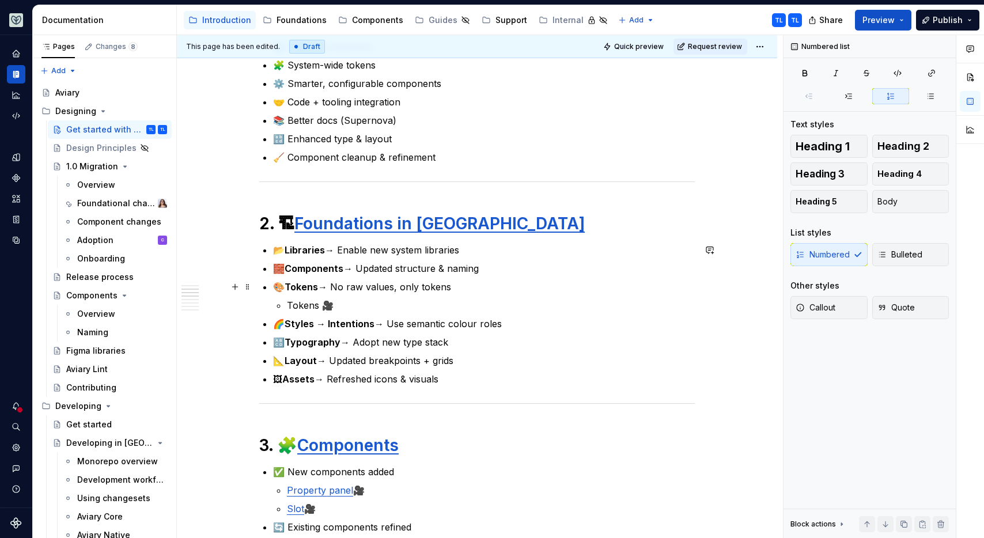
scroll to position [431, 0]
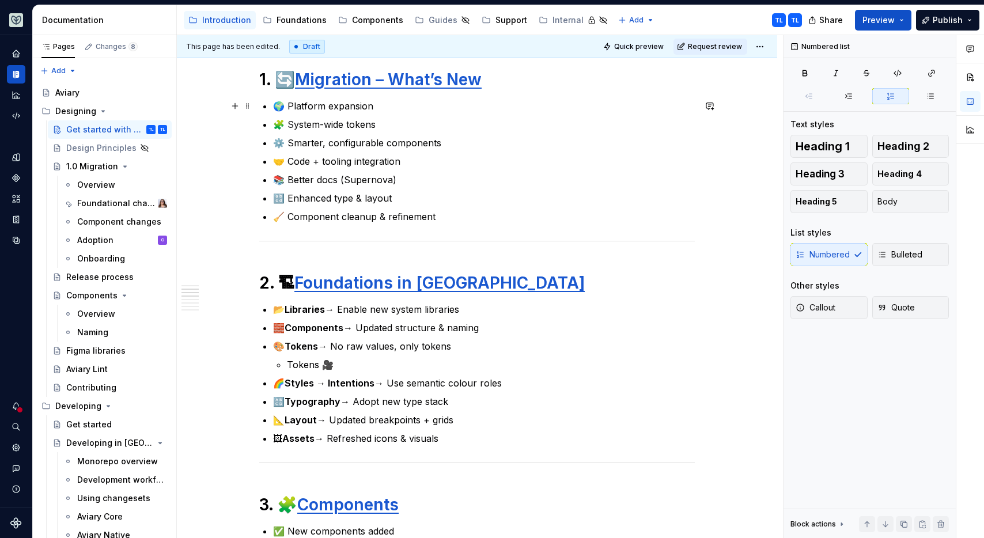
click at [374, 107] on p "🌍 Platform expansion" at bounding box center [484, 106] width 422 height 14
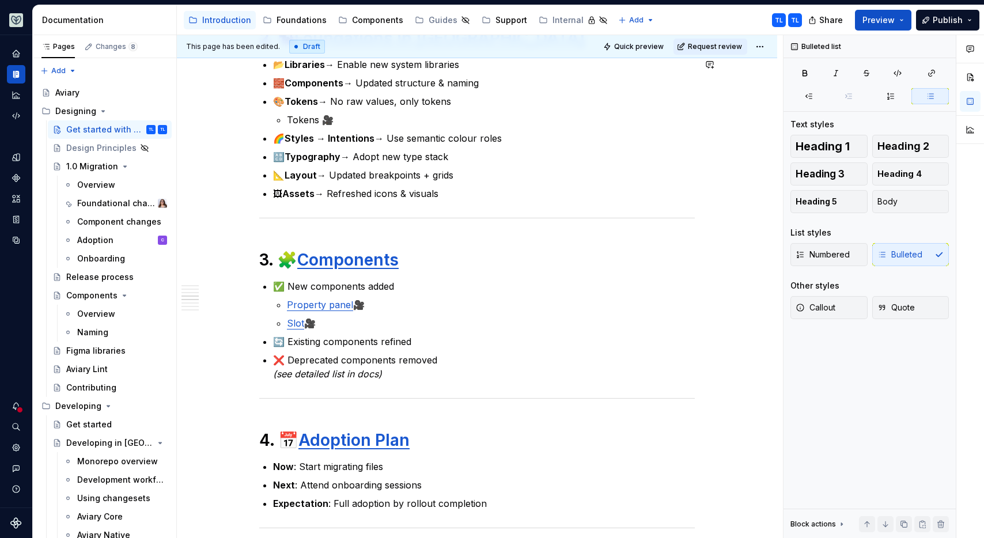
scroll to position [724, 0]
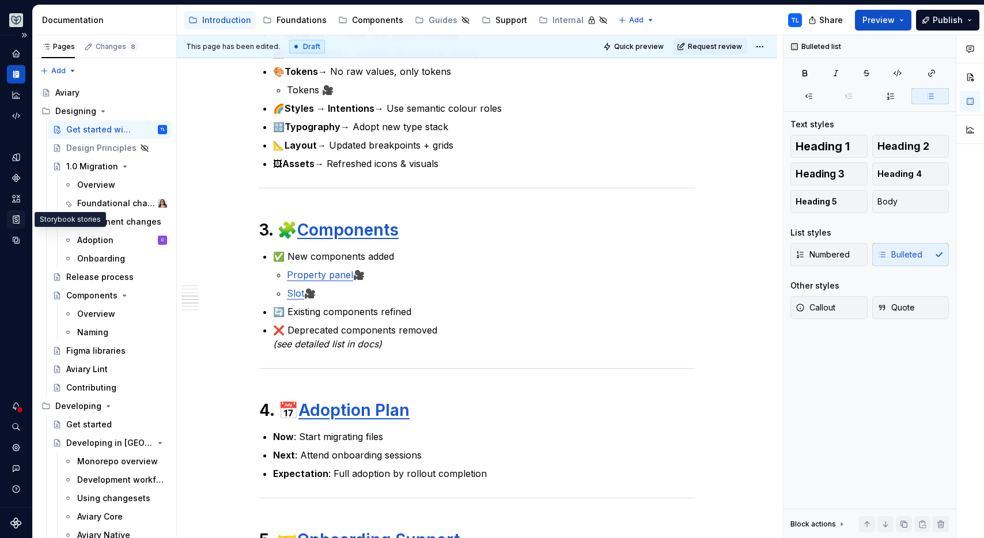
type textarea "*"
